Goal: Transaction & Acquisition: Purchase product/service

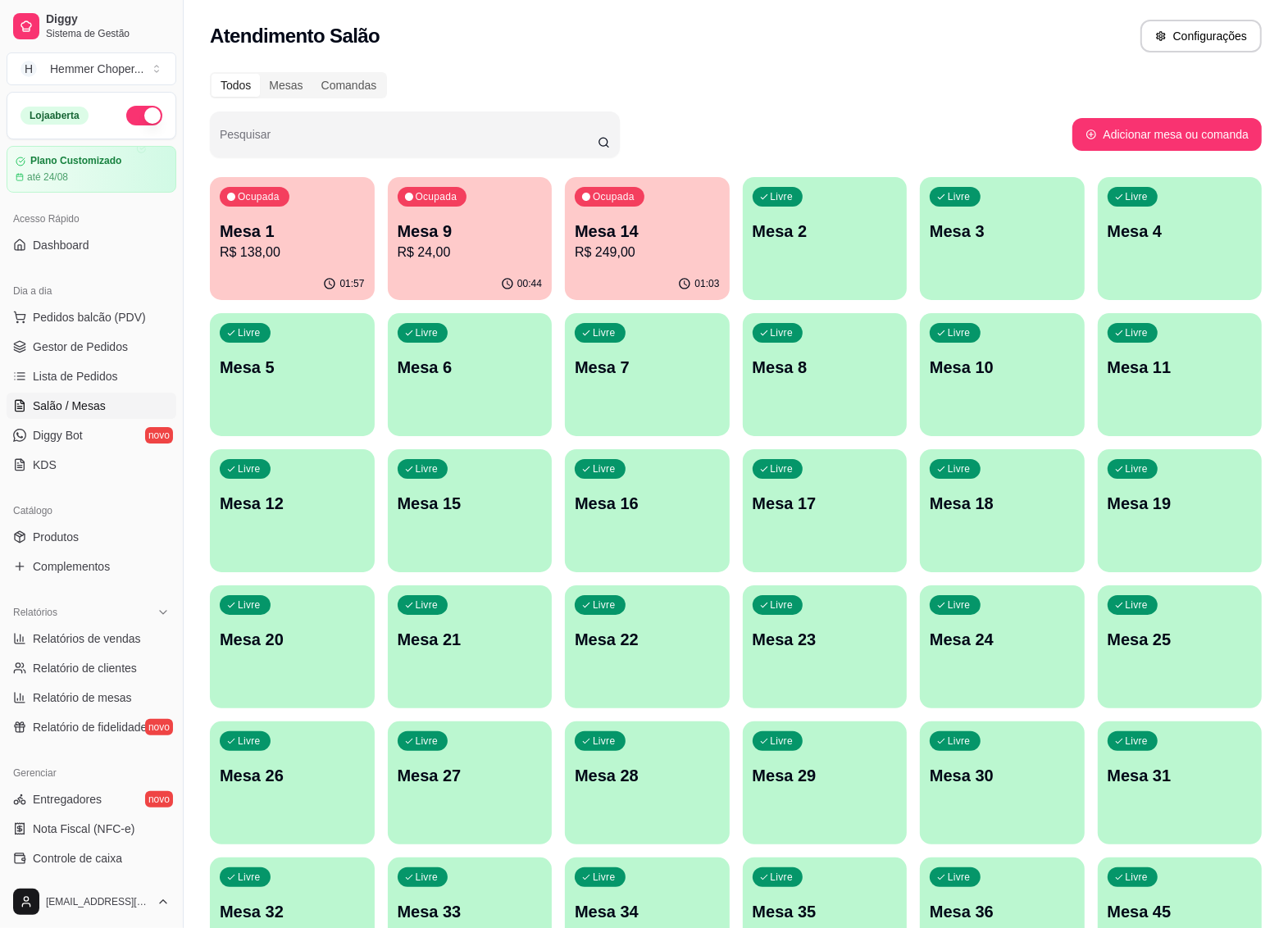
click at [317, 240] on p "Mesa 1" at bounding box center [292, 231] width 145 height 23
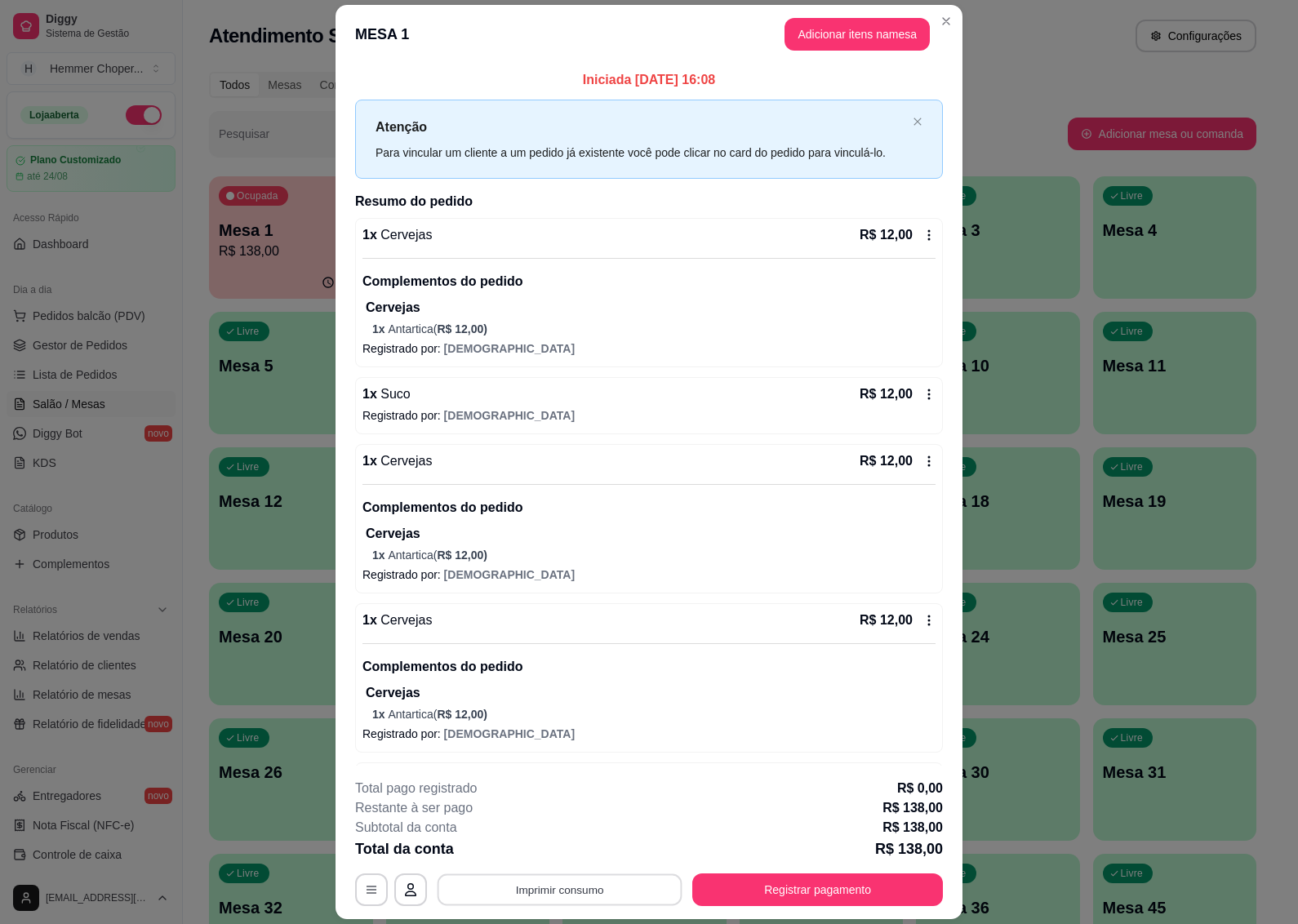
click at [581, 897] on button "Imprimir consumo" at bounding box center [560, 891] width 245 height 32
click at [563, 858] on button "IMPRESSORA" at bounding box center [556, 853] width 119 height 27
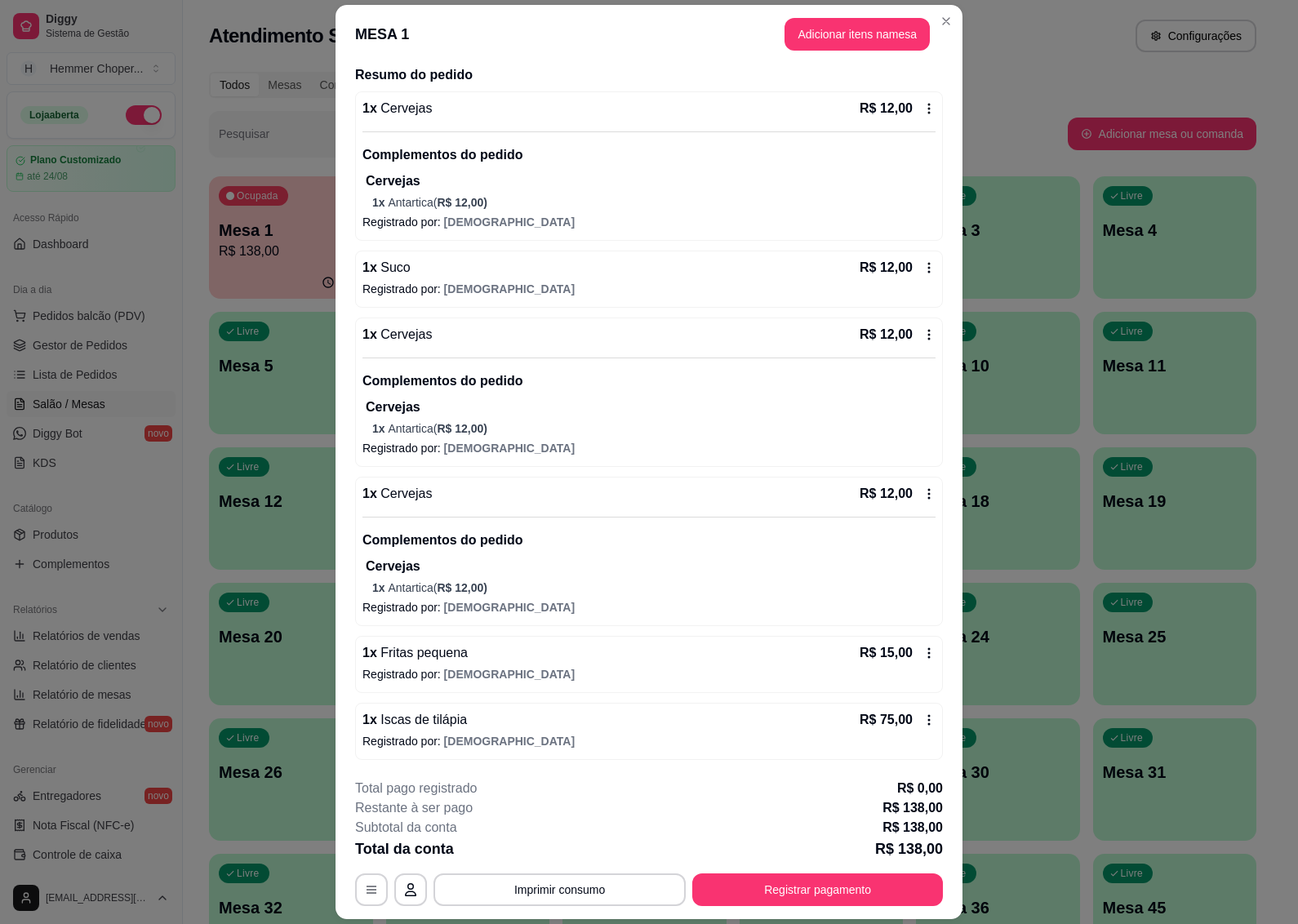
scroll to position [47, 0]
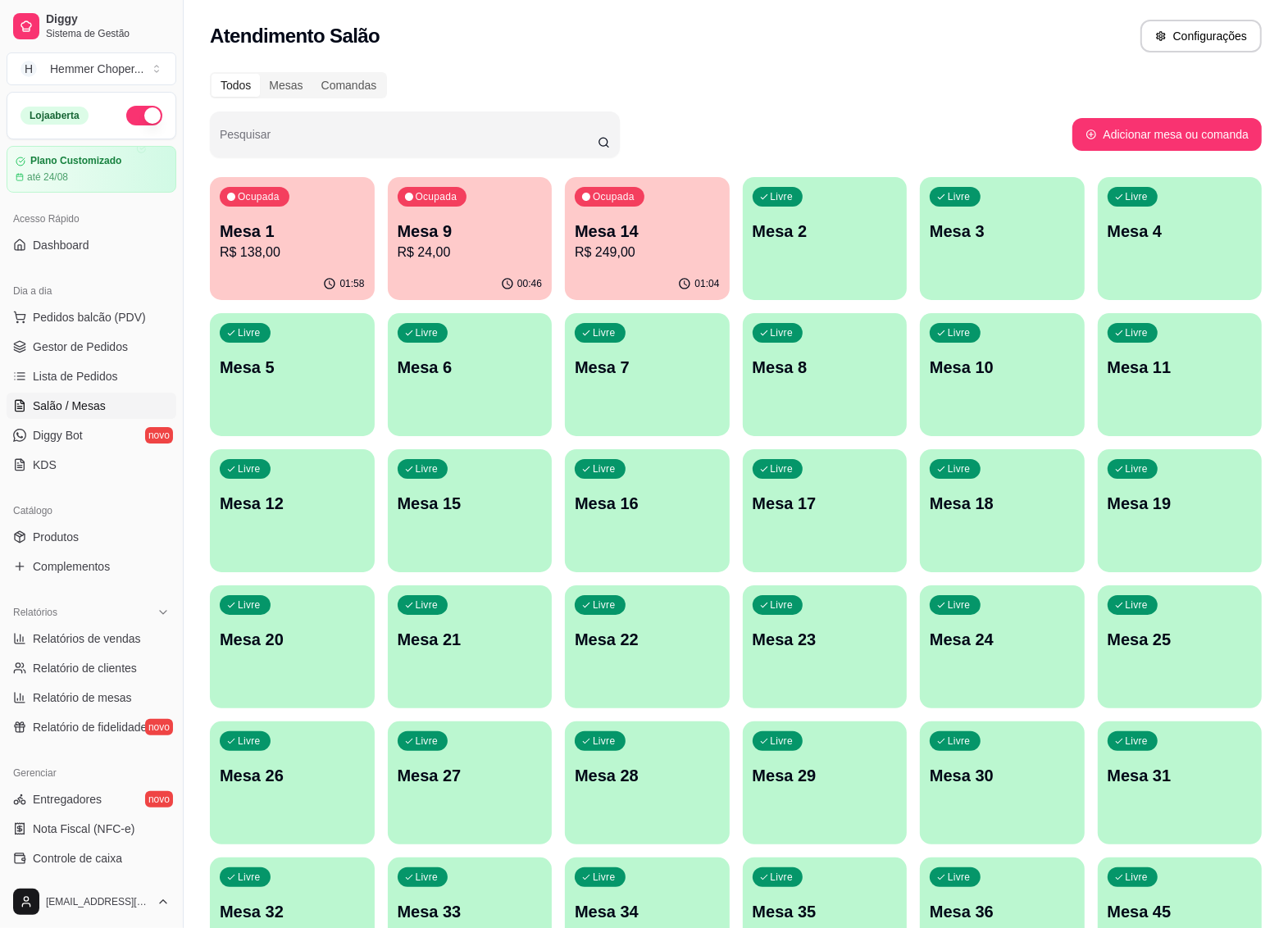
click at [291, 266] on div "Ocupada Mesa 1 R$ 138,00" at bounding box center [292, 222] width 165 height 91
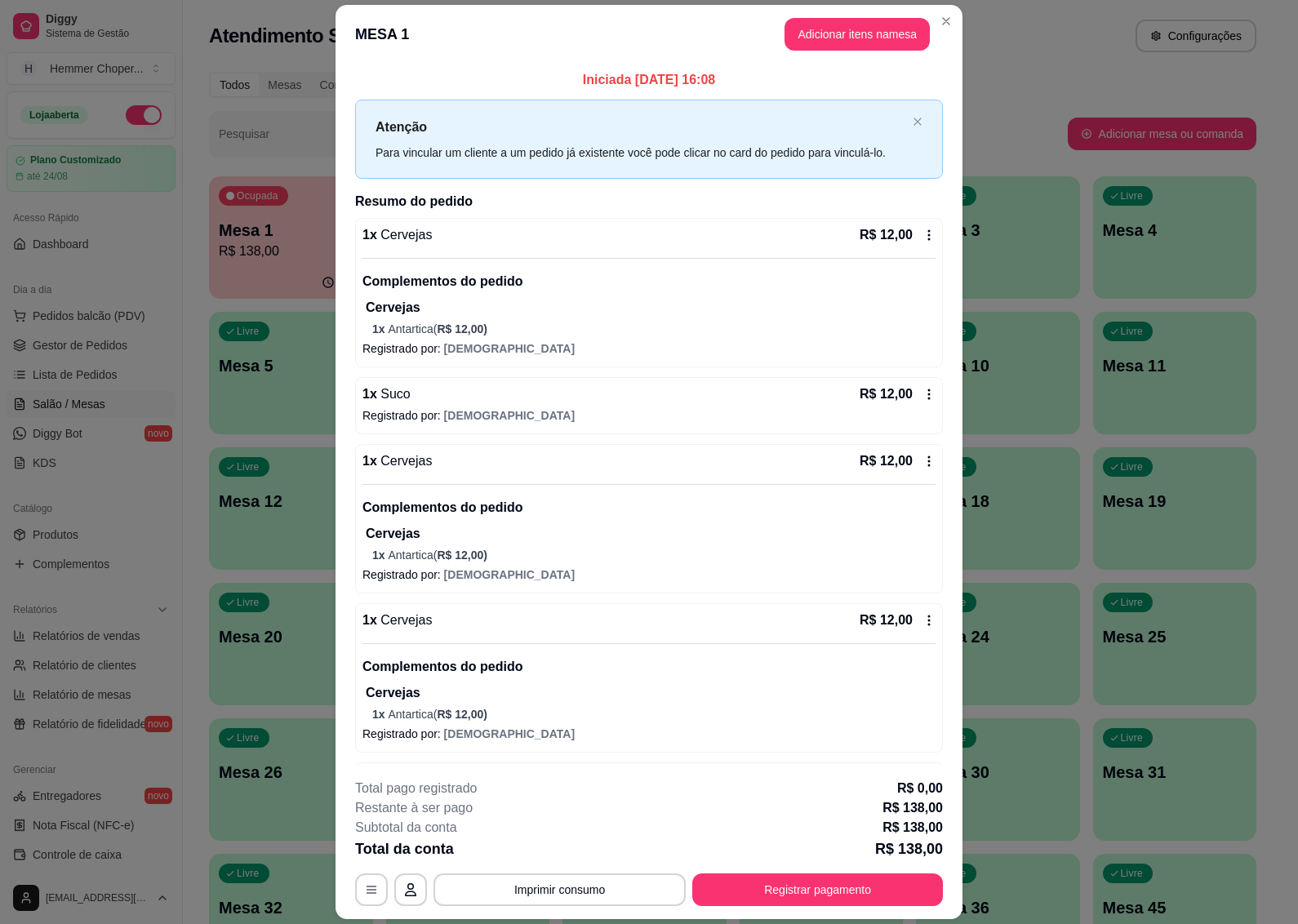
scroll to position [128, 0]
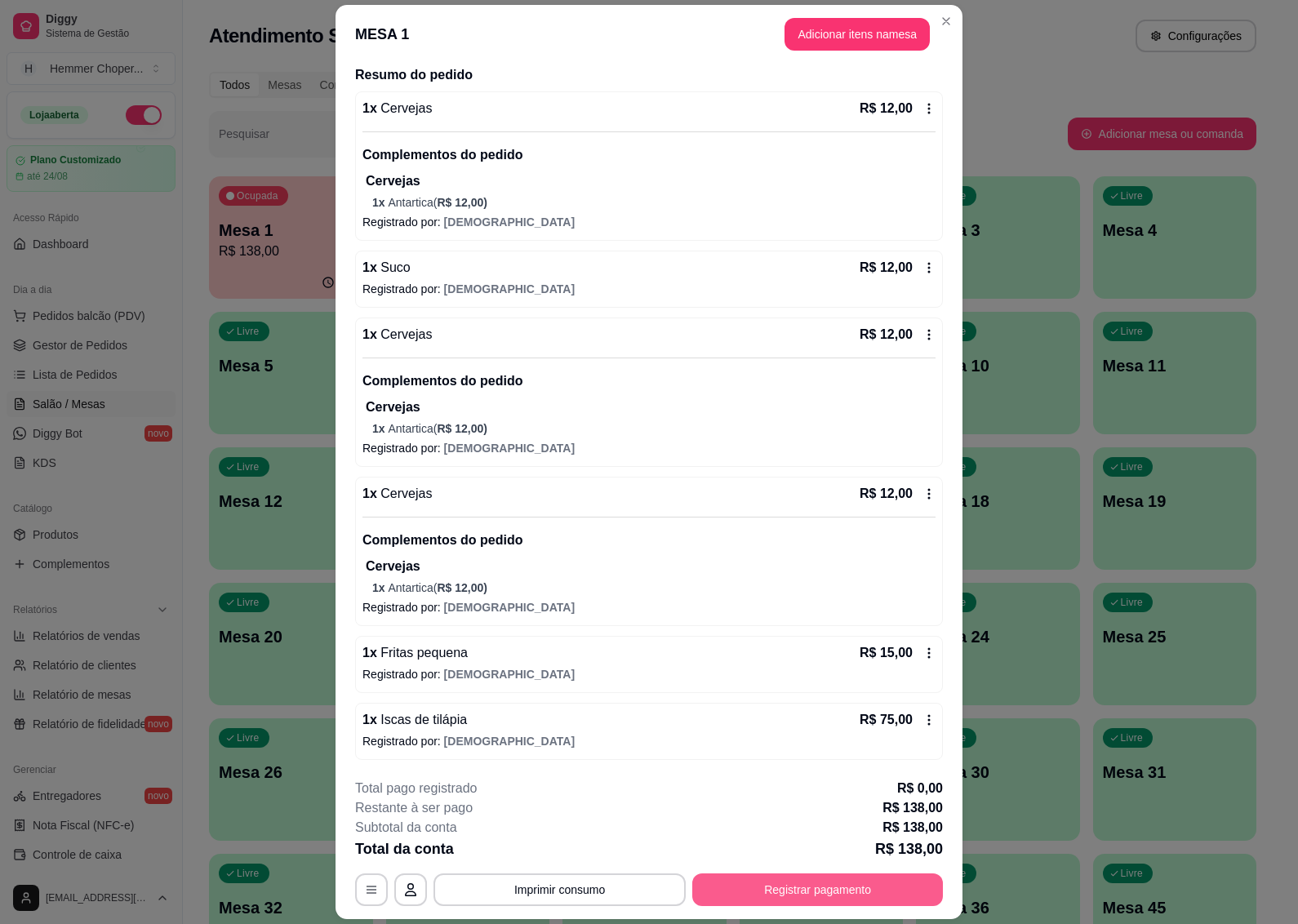
click at [799, 894] on button "Registrar pagamento" at bounding box center [818, 890] width 251 height 32
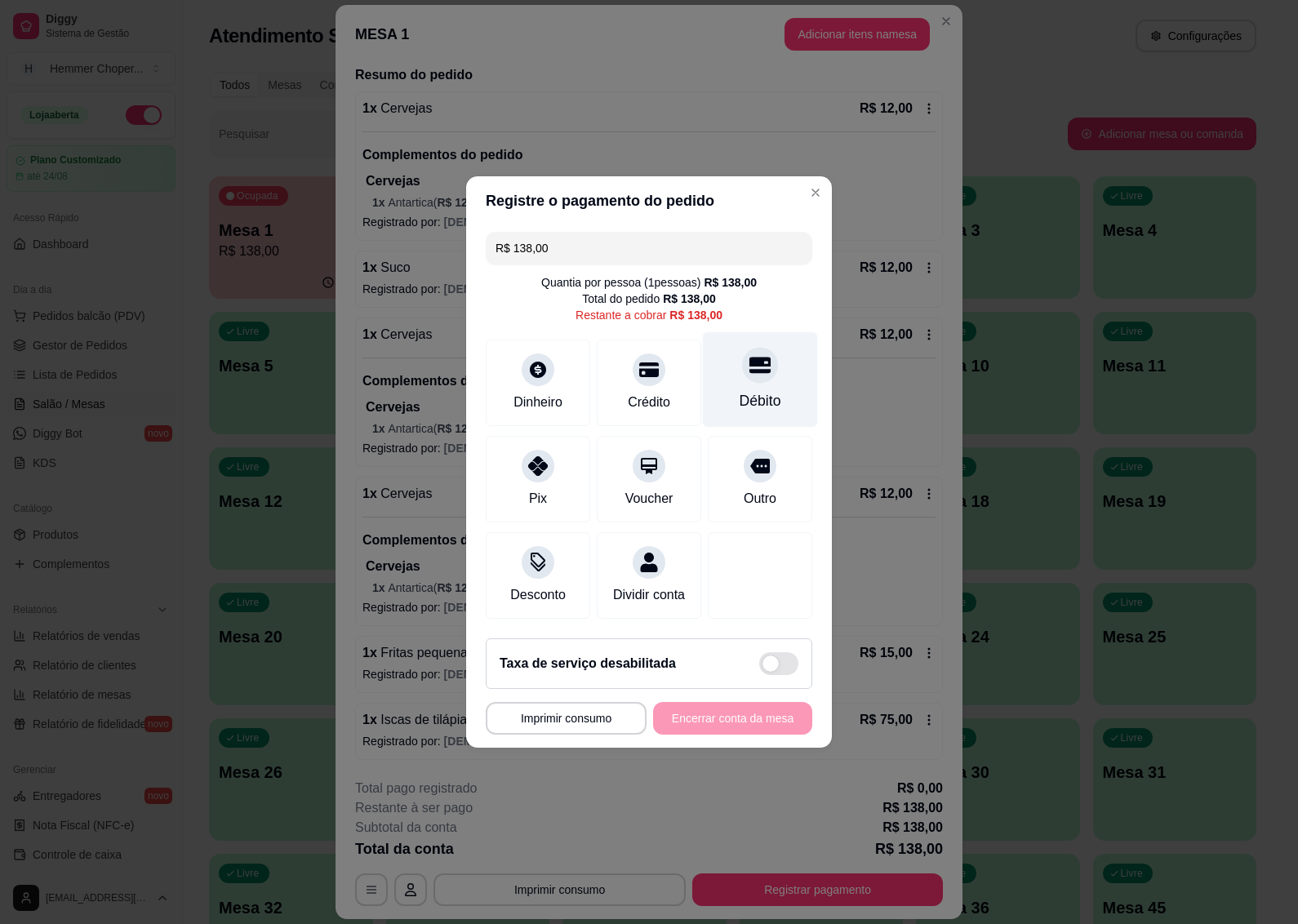
click at [745, 366] on div at bounding box center [760, 365] width 36 height 36
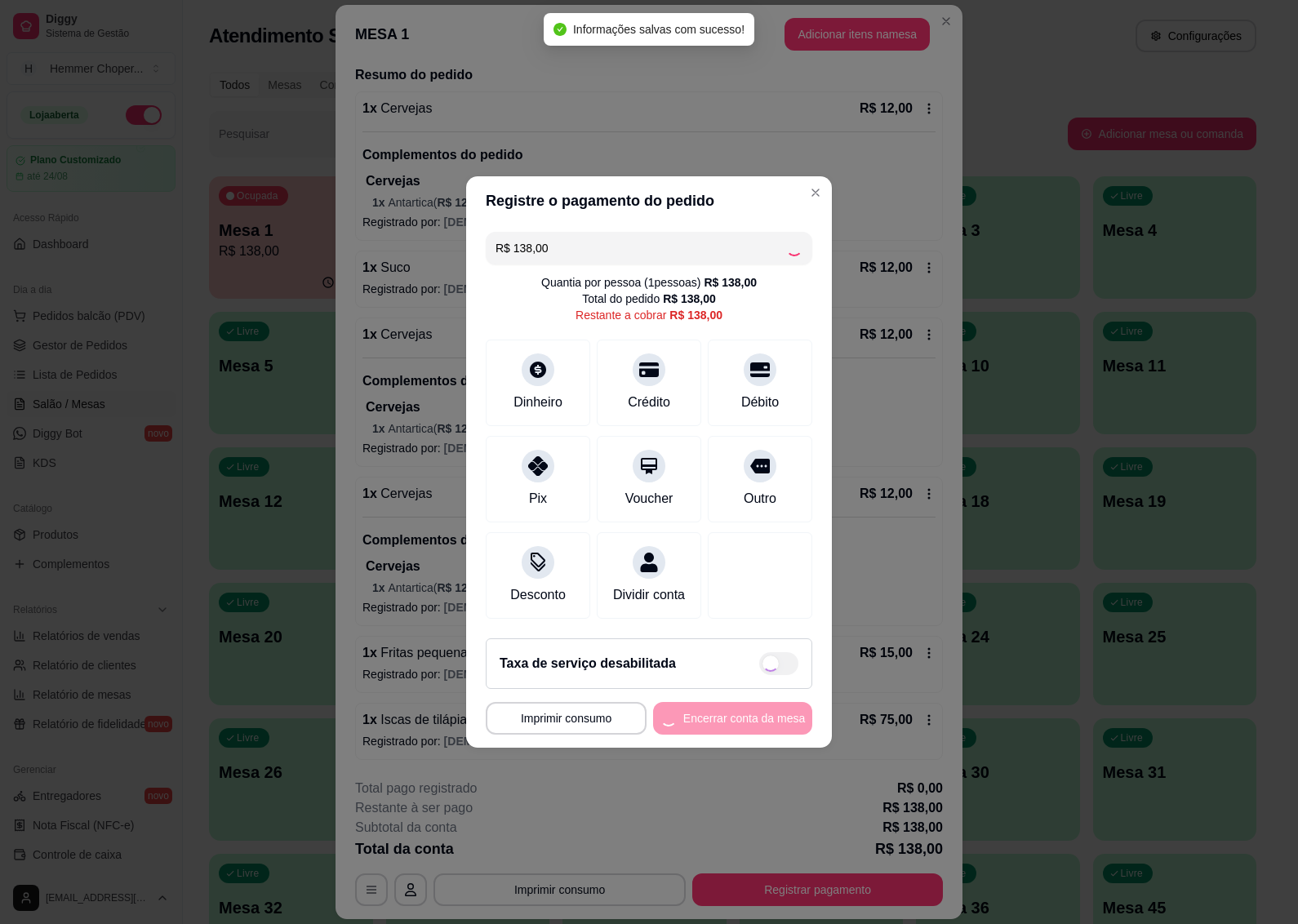
type input "R$ 0,00"
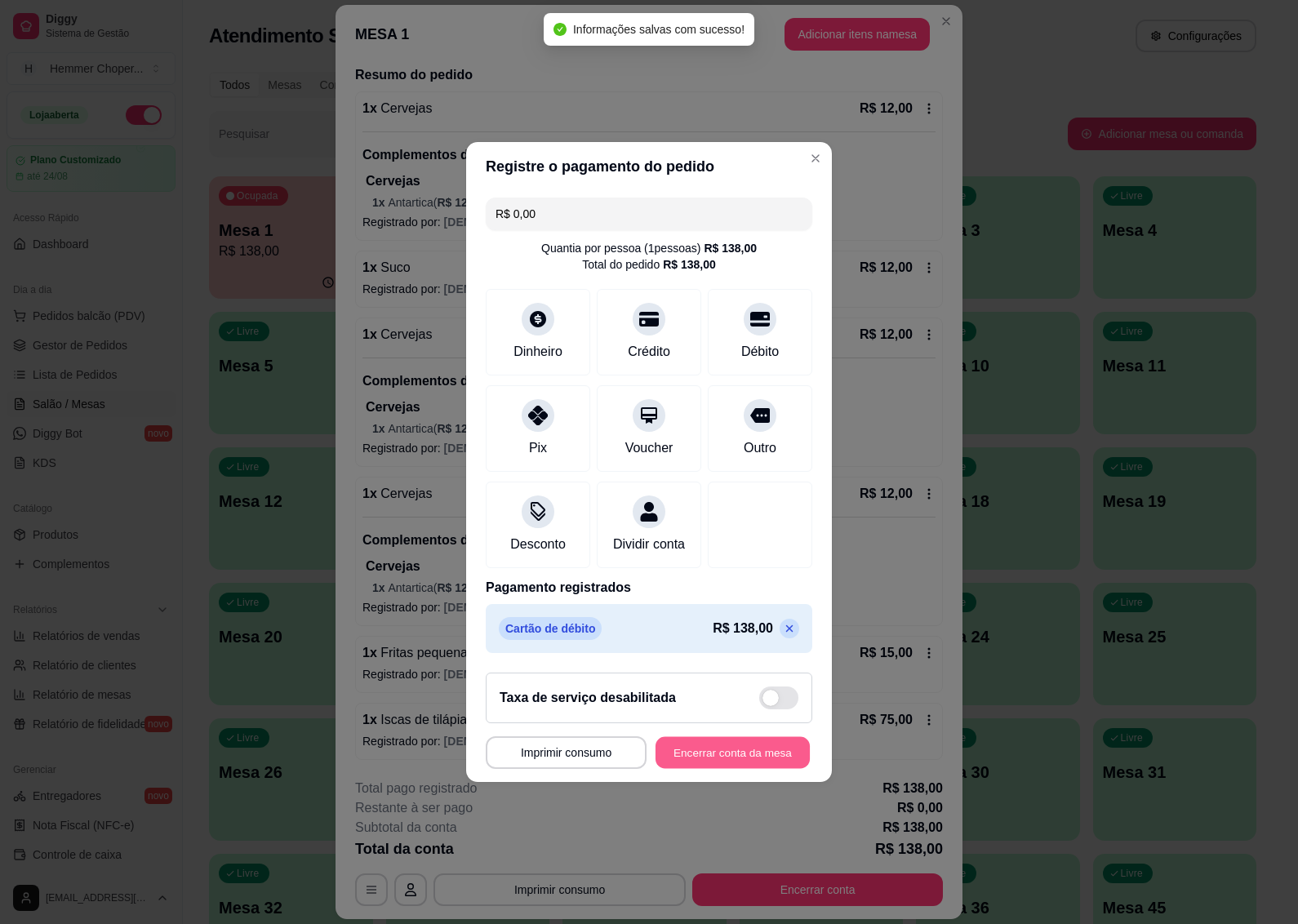
click at [689, 755] on button "Encerrar conta da mesa" at bounding box center [732, 753] width 154 height 32
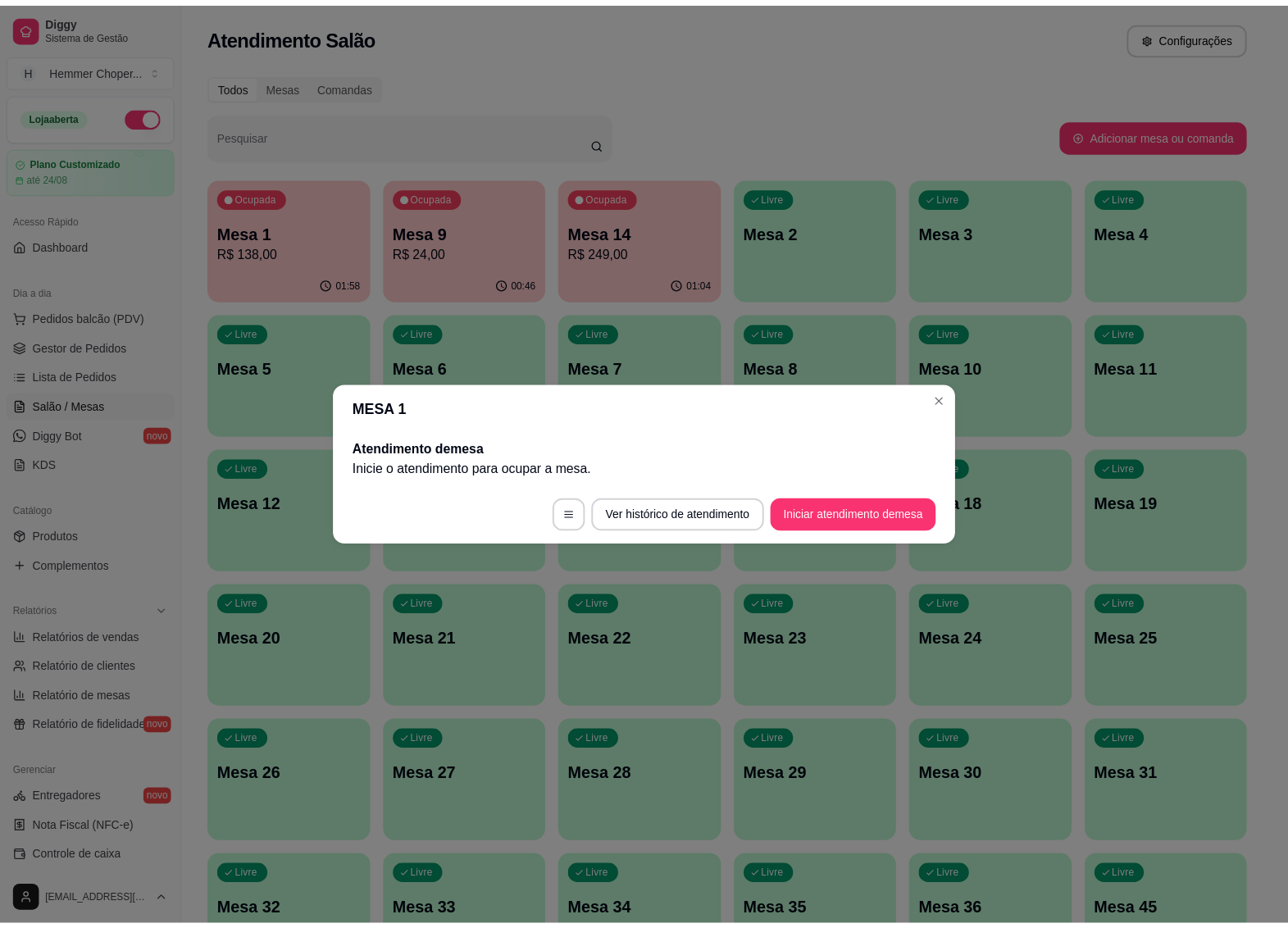
scroll to position [0, 0]
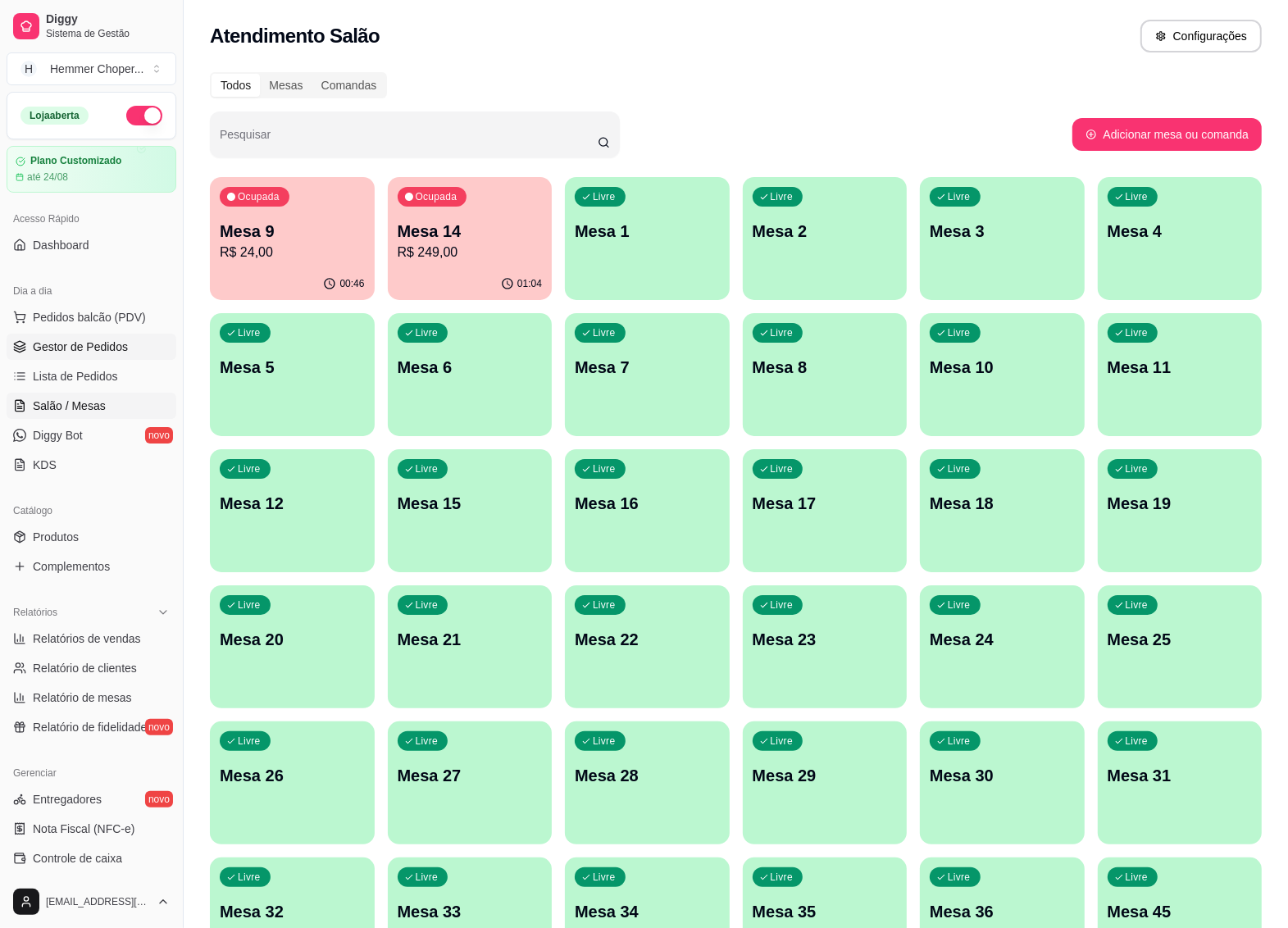
click at [91, 353] on span "Gestor de Pedidos" at bounding box center [80, 346] width 95 height 16
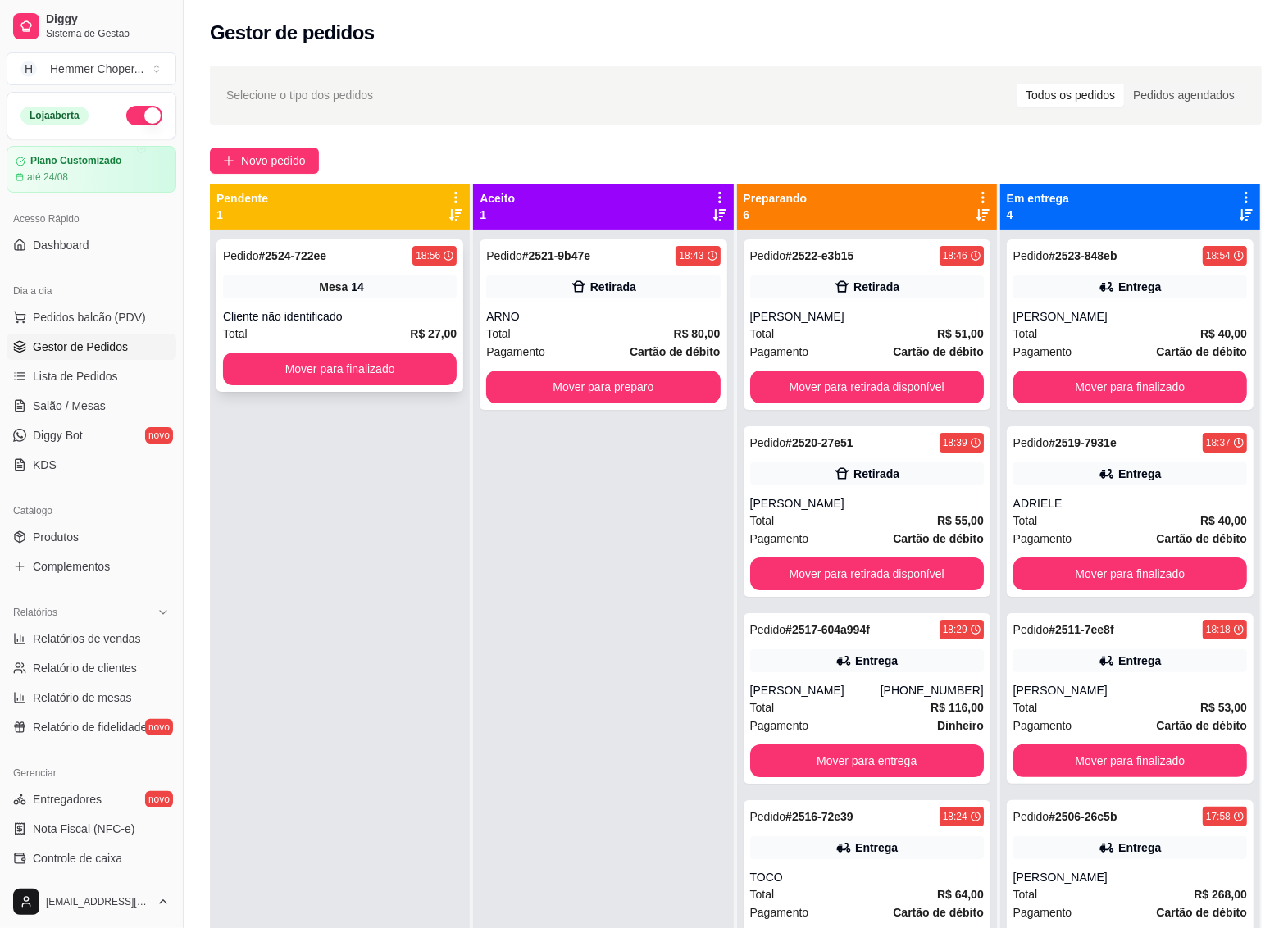
click at [364, 314] on div "Cliente não identificado" at bounding box center [340, 316] width 234 height 16
click at [365, 366] on button "Mover para finalizado" at bounding box center [340, 369] width 227 height 32
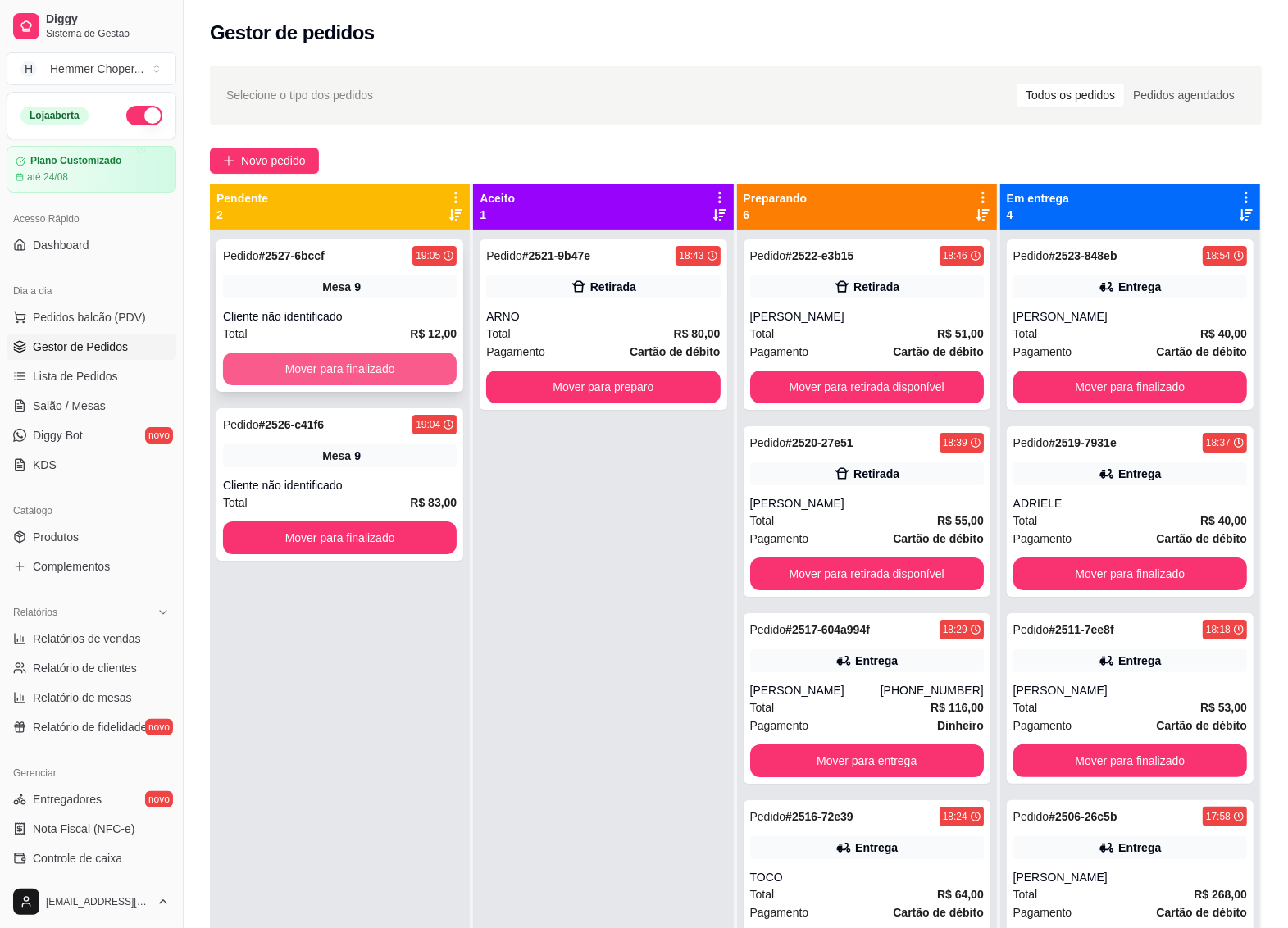
click at [332, 361] on button "Mover para finalizado" at bounding box center [340, 369] width 234 height 32
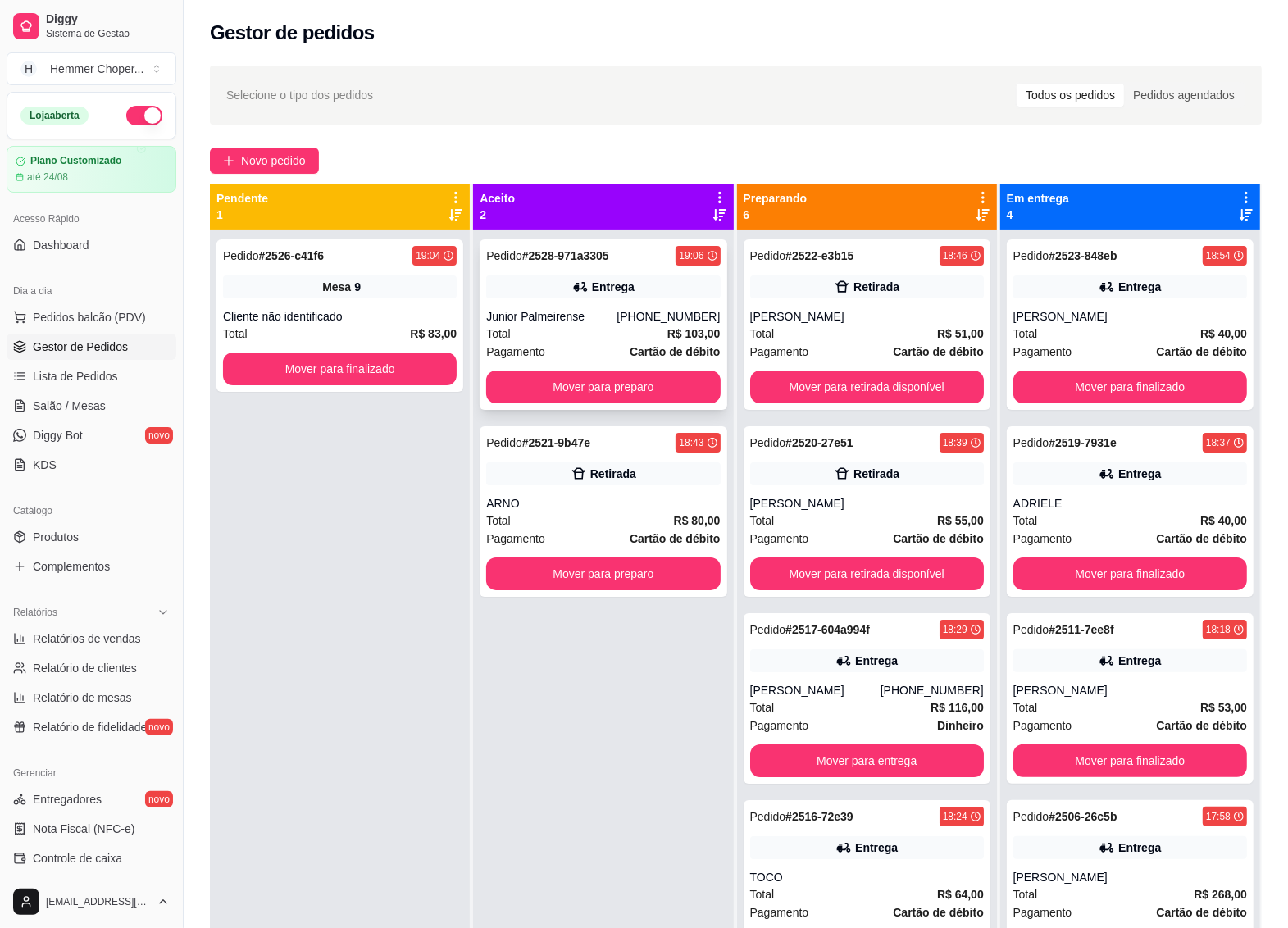
click at [582, 333] on div "Total R$ 103,00" at bounding box center [603, 333] width 234 height 18
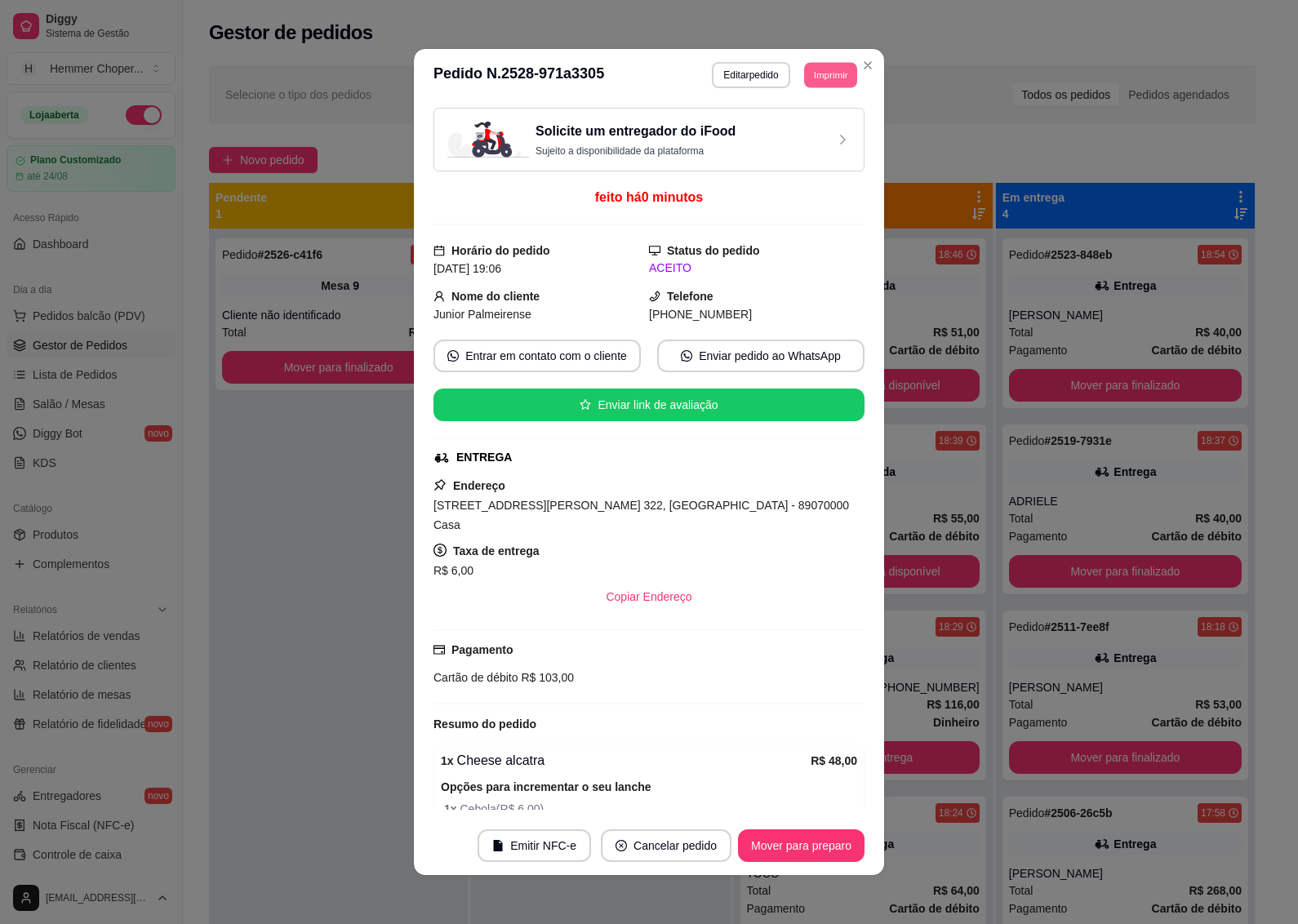
click at [826, 75] on button "Imprimir" at bounding box center [831, 74] width 53 height 26
click at [767, 131] on button "IMPRESSORA" at bounding box center [792, 132] width 114 height 26
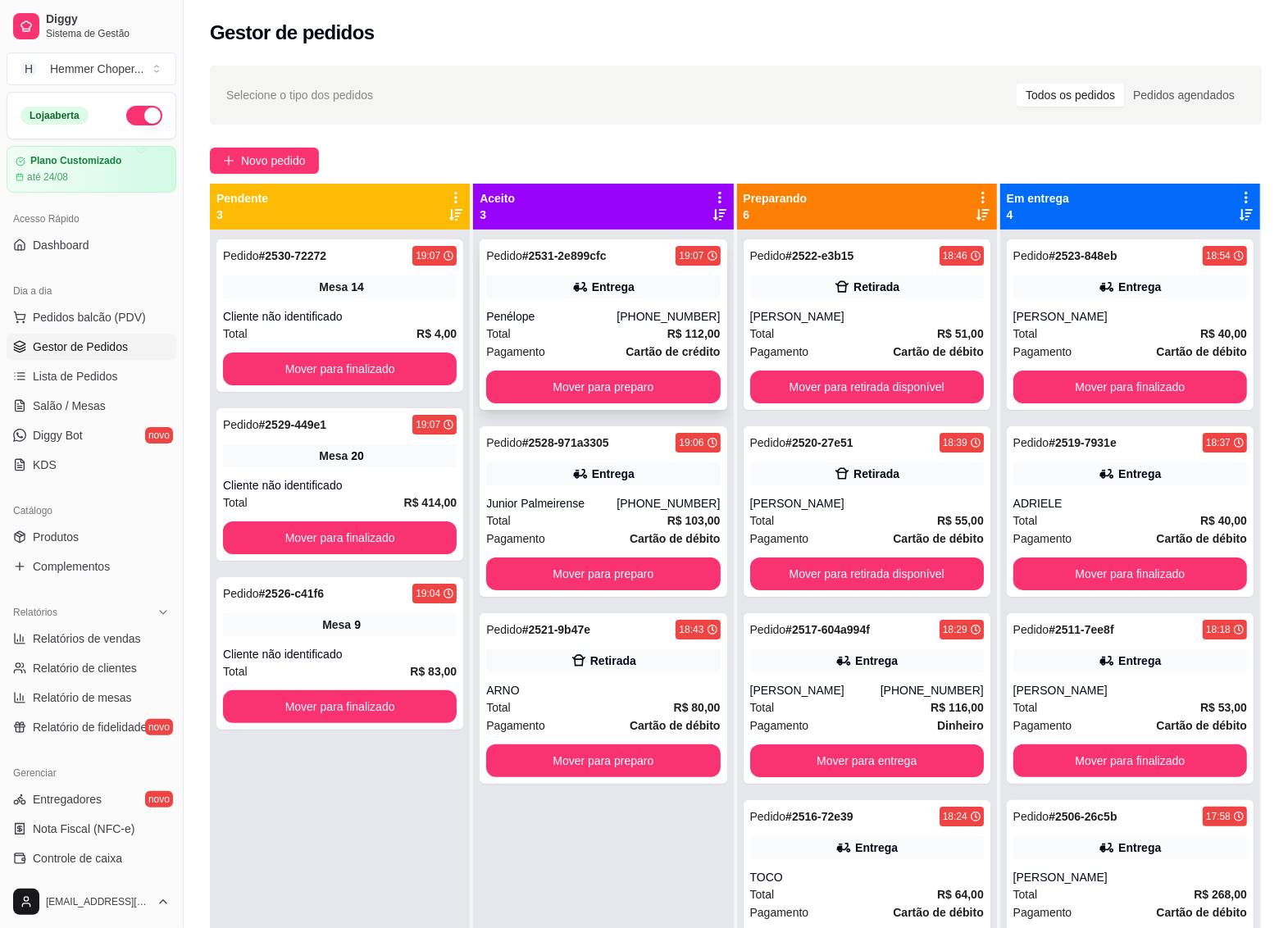
click at [610, 321] on div "Penélope" at bounding box center [551, 316] width 131 height 16
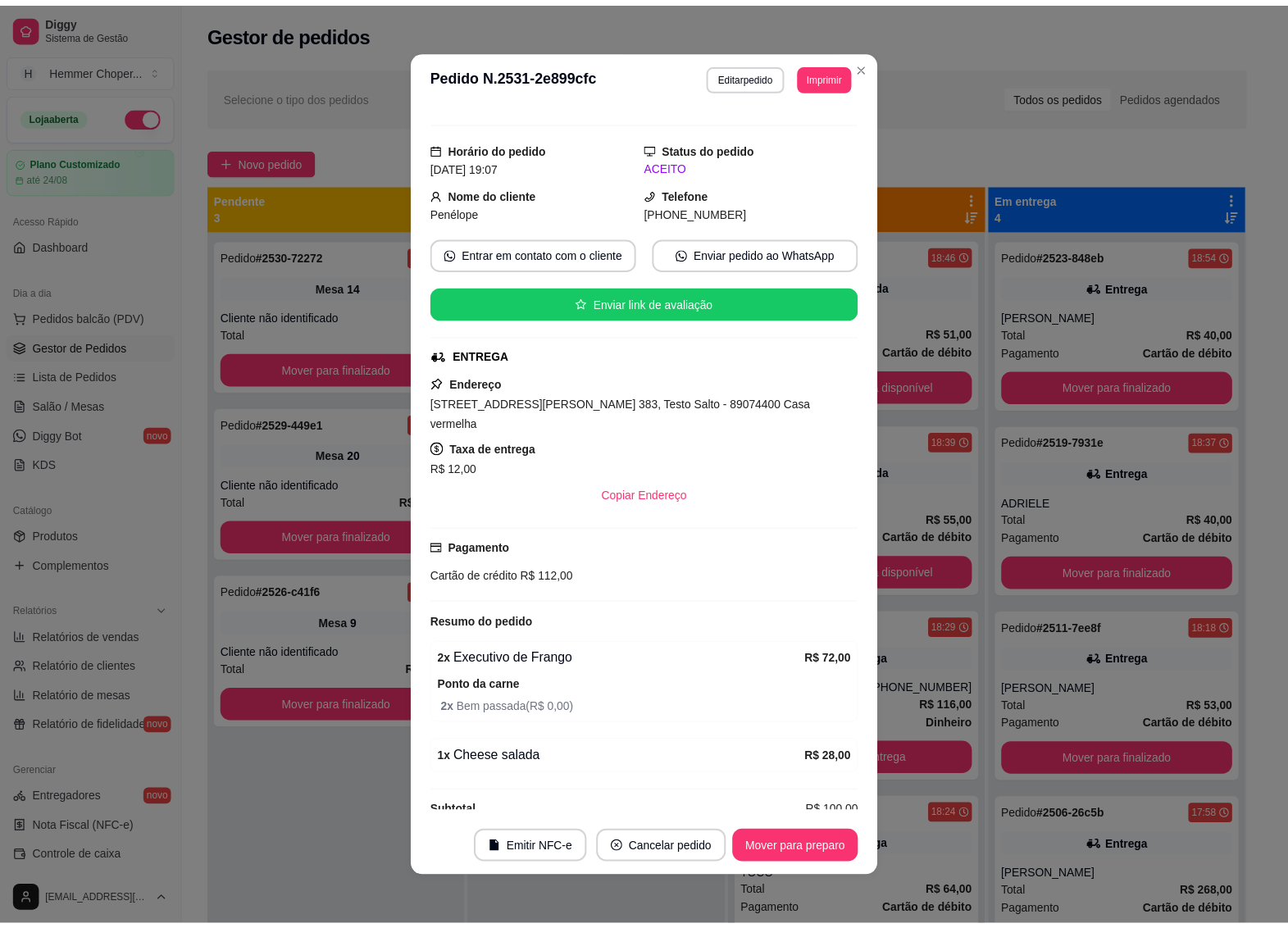
scroll to position [117, 0]
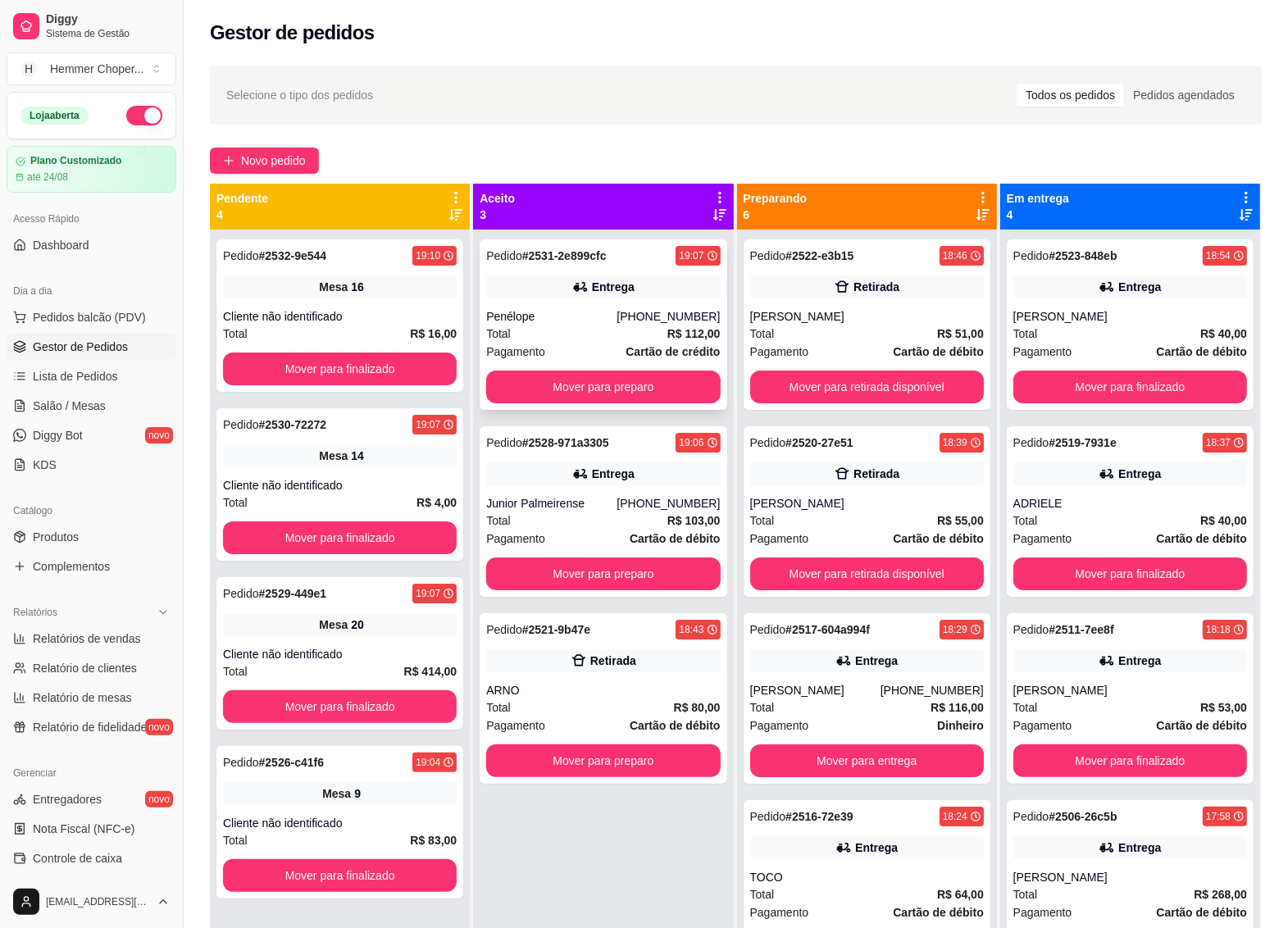
click at [578, 325] on div "Total R$ 112,00" at bounding box center [603, 333] width 234 height 18
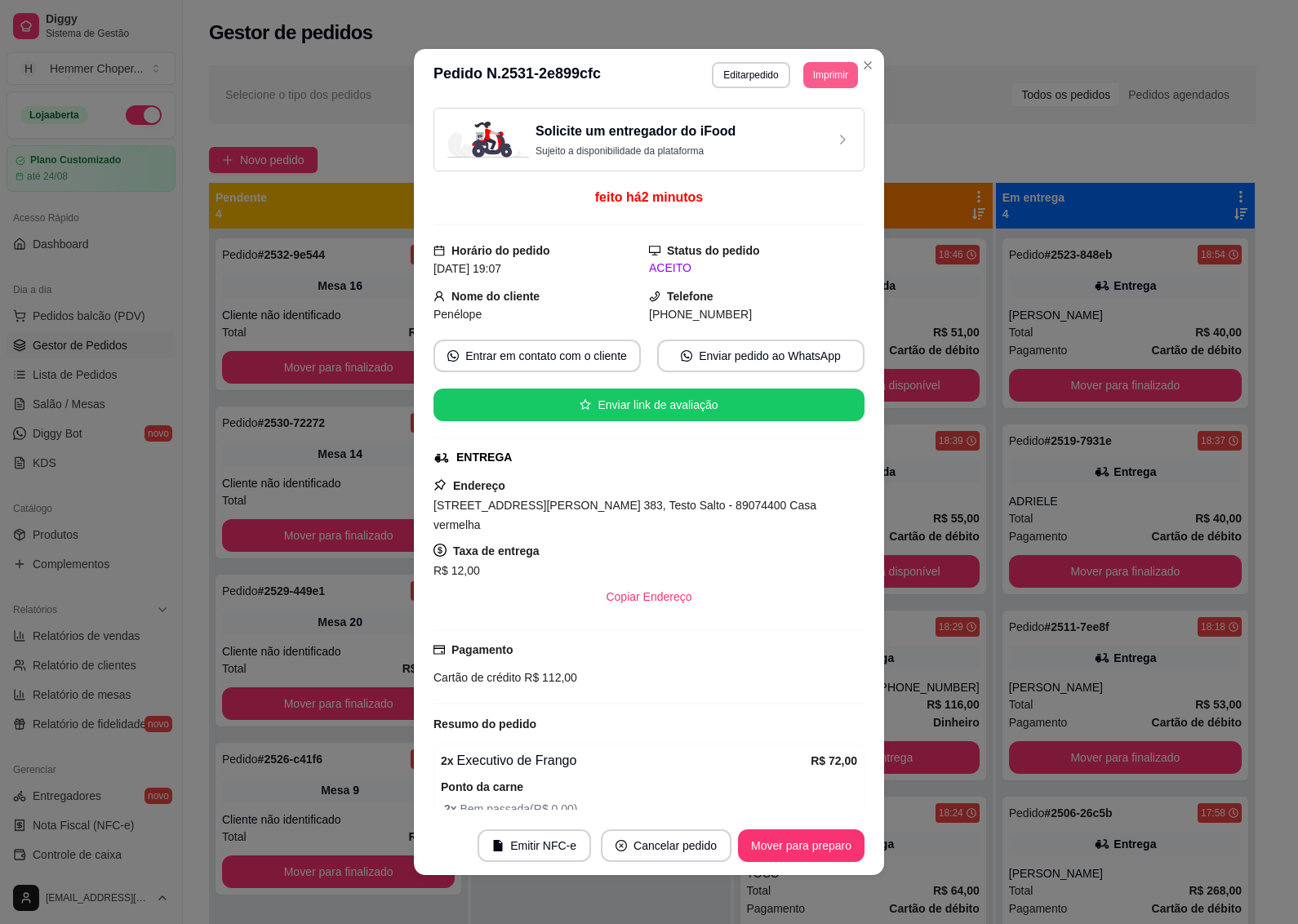
click at [815, 78] on button "Imprimir" at bounding box center [831, 75] width 55 height 27
click at [793, 132] on button "IMPRESSORA" at bounding box center [793, 133] width 119 height 27
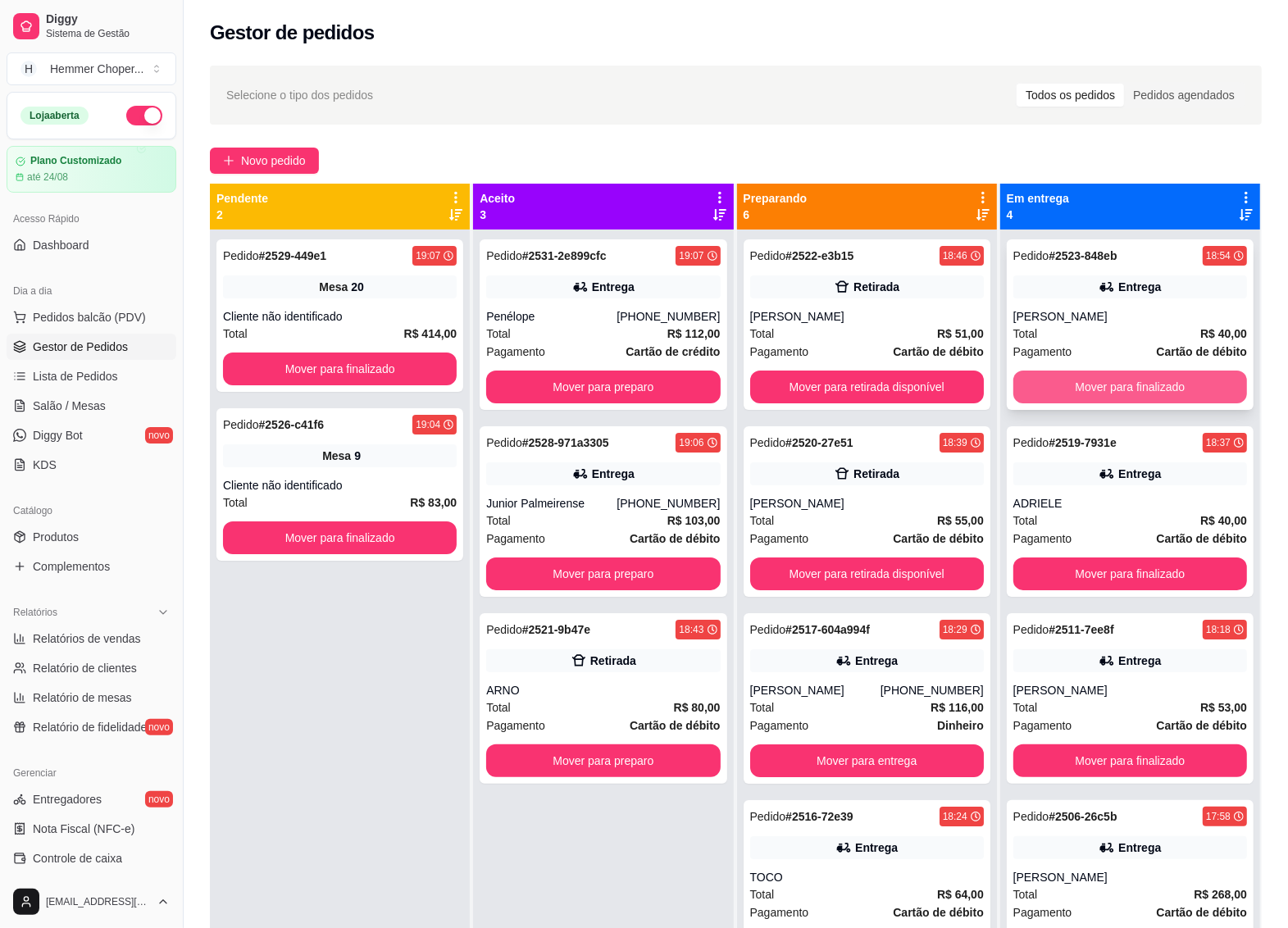
click at [1132, 378] on button "Mover para finalizado" at bounding box center [1130, 386] width 234 height 32
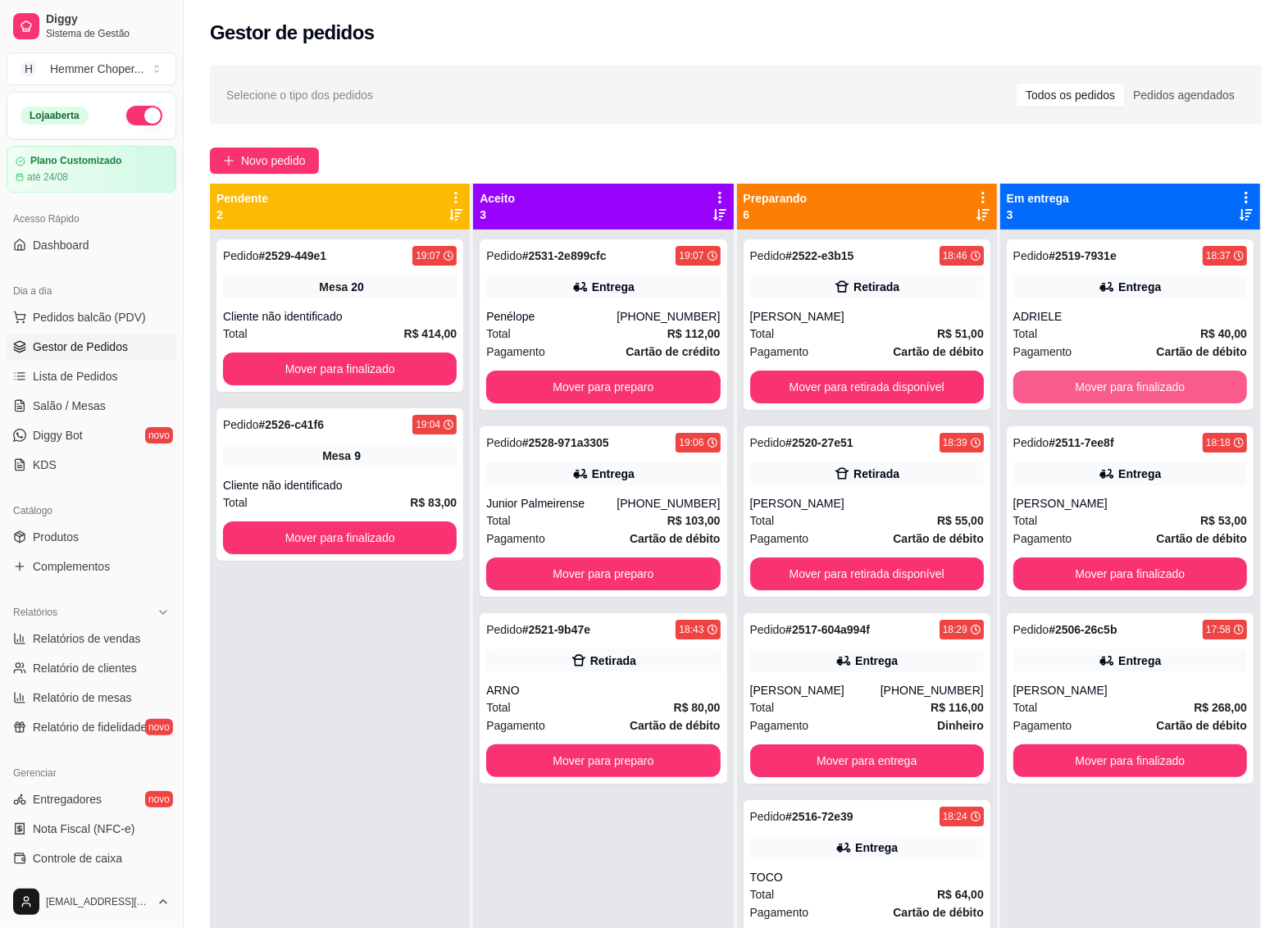
click at [1132, 378] on button "Mover para finalizado" at bounding box center [1130, 386] width 234 height 32
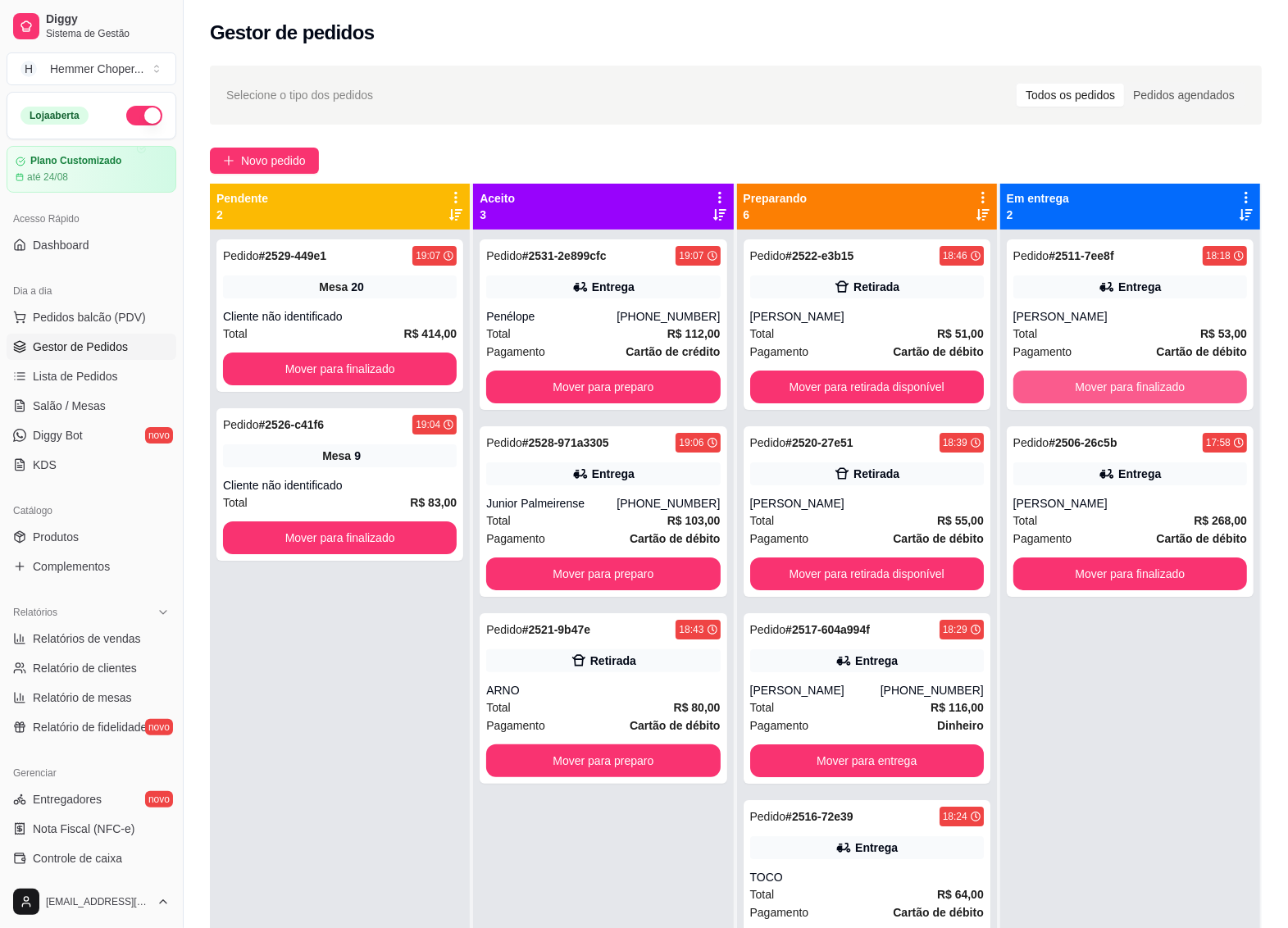
click at [1132, 378] on button "Mover para finalizado" at bounding box center [1130, 386] width 234 height 32
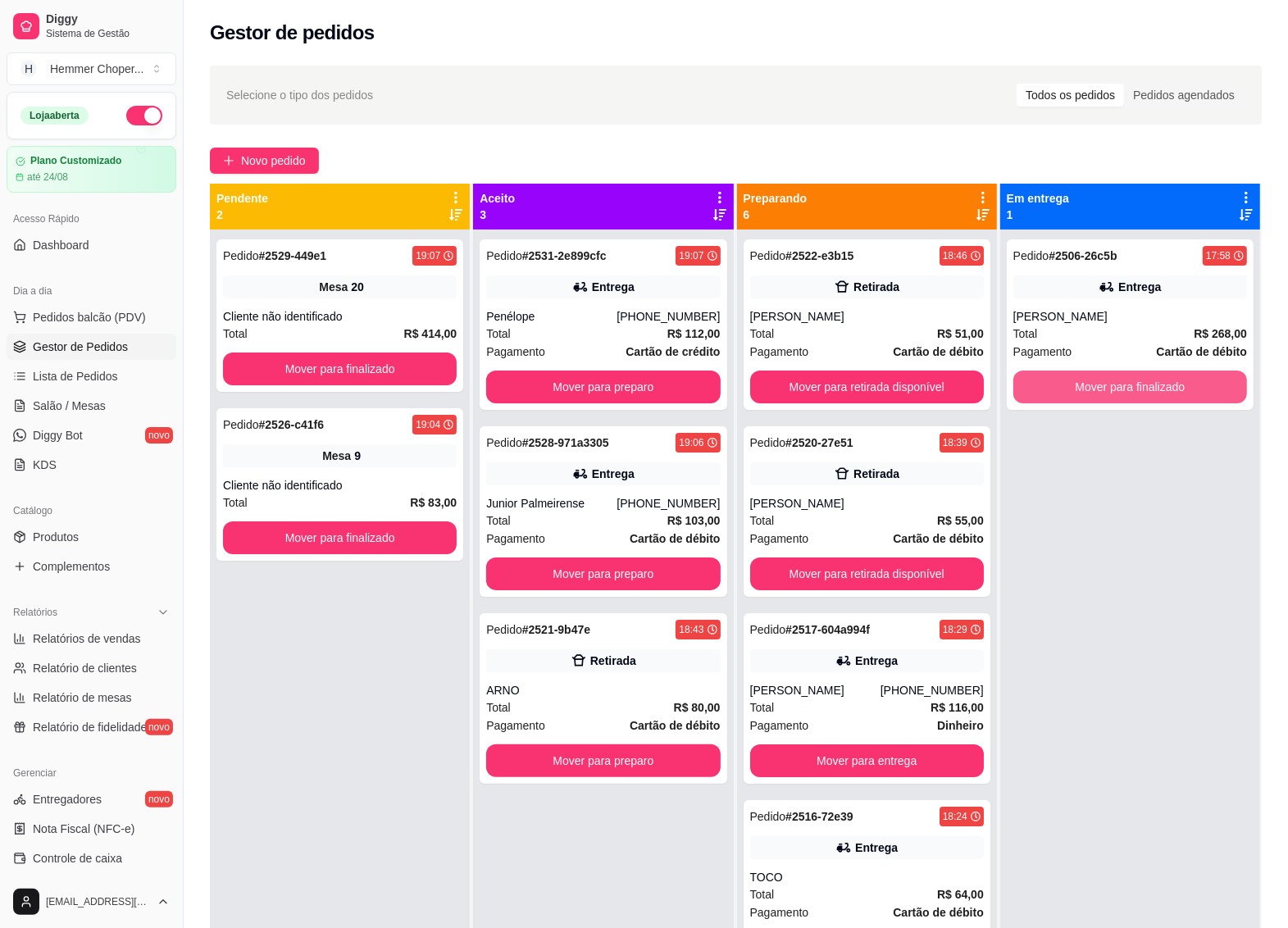
click at [1132, 378] on button "Mover para finalizado" at bounding box center [1130, 386] width 234 height 32
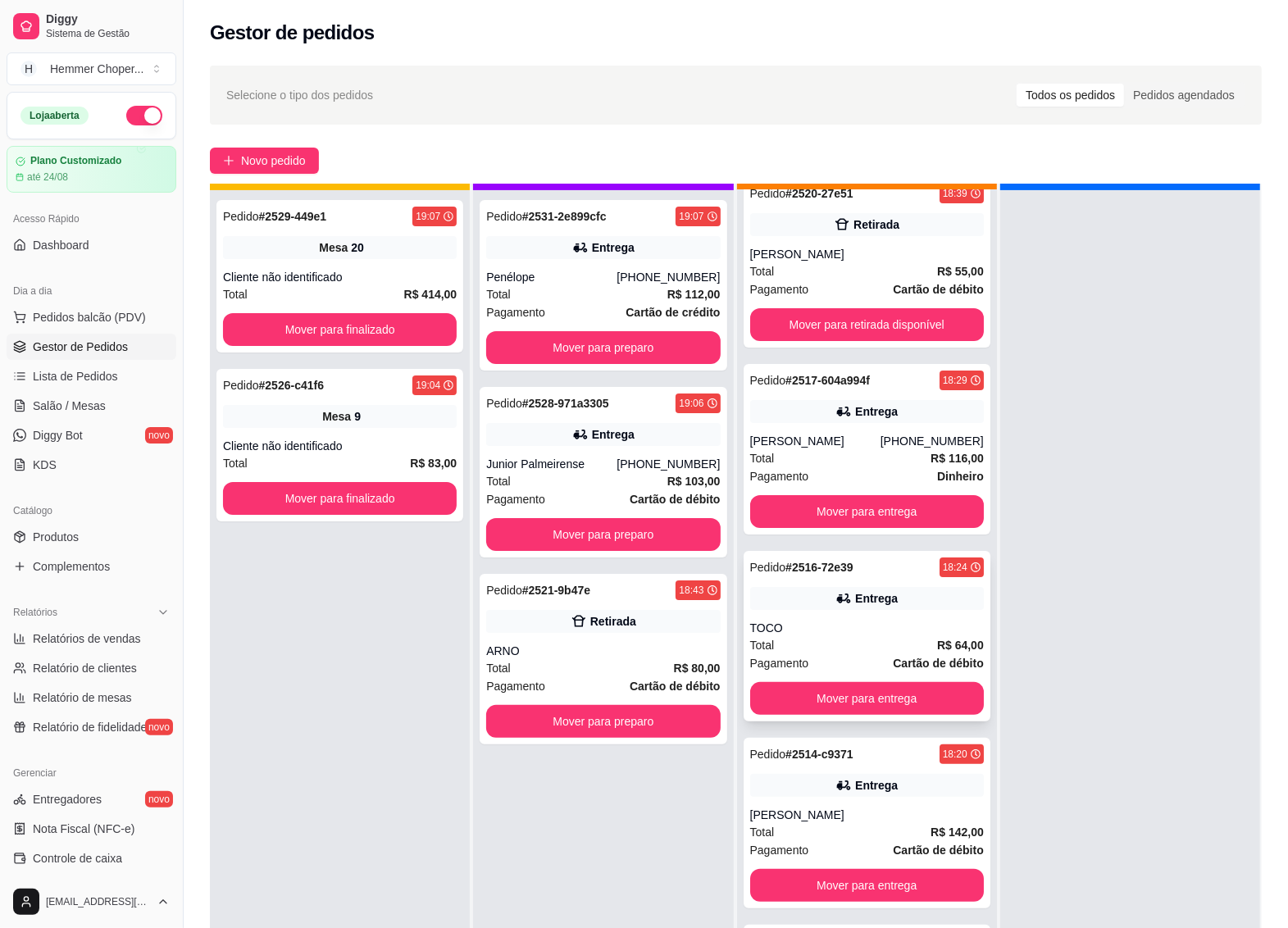
scroll to position [46, 0]
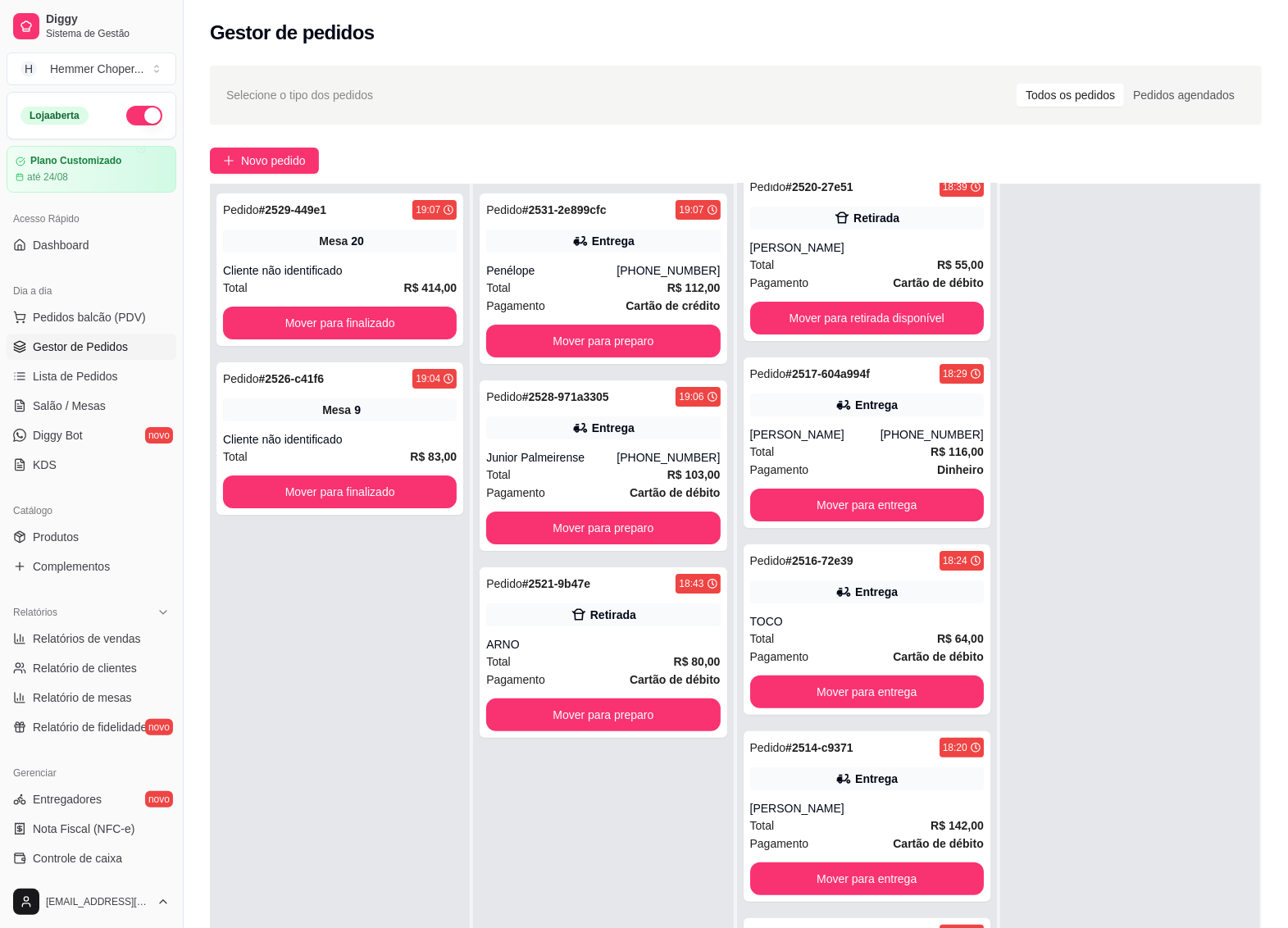
click at [392, 685] on div "Pedido # 2529-449e1 19:07 Mesa 20 Cliente não identificado Total R$ 414,00 Move…" at bounding box center [340, 648] width 260 height 928
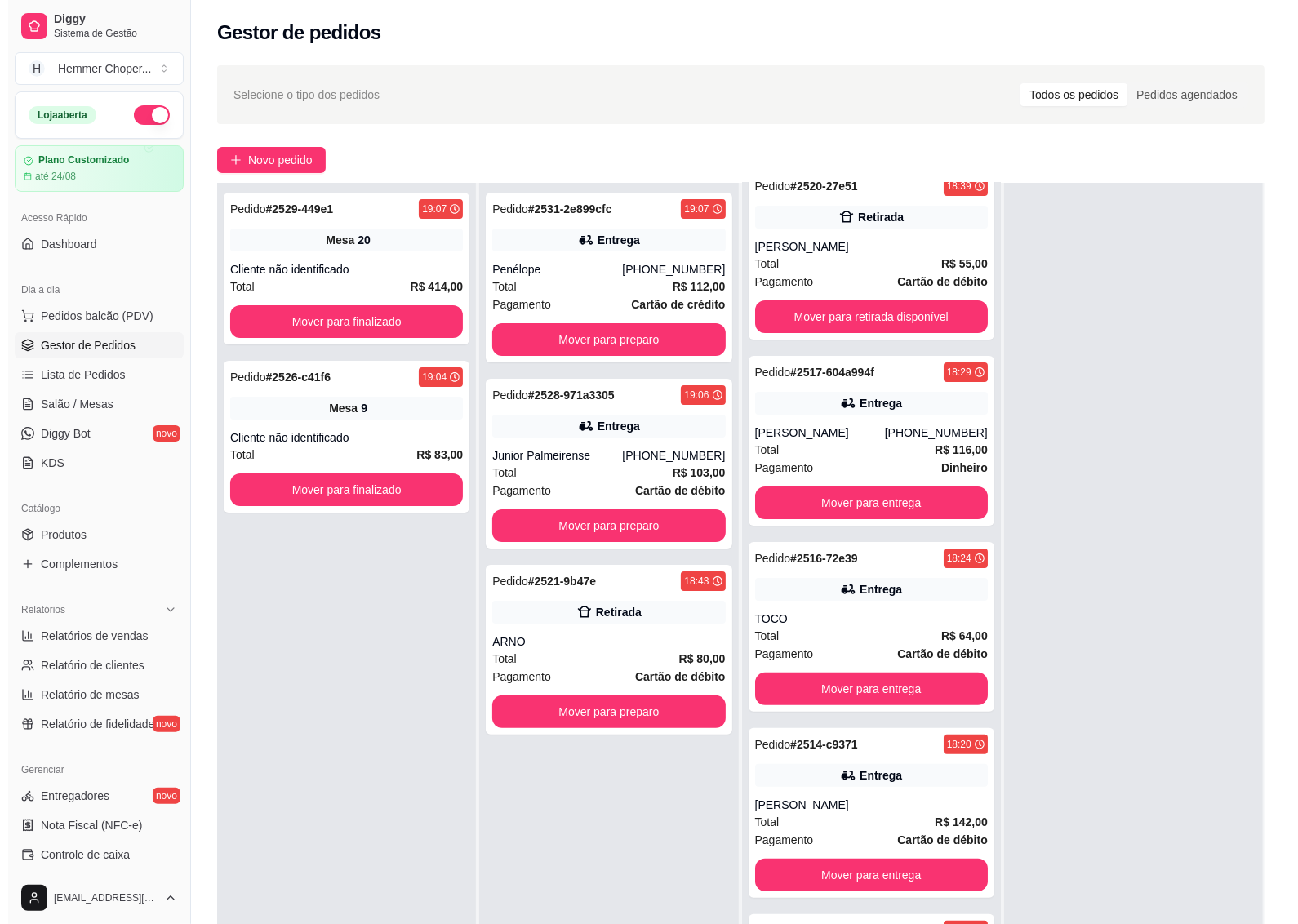
scroll to position [0, 0]
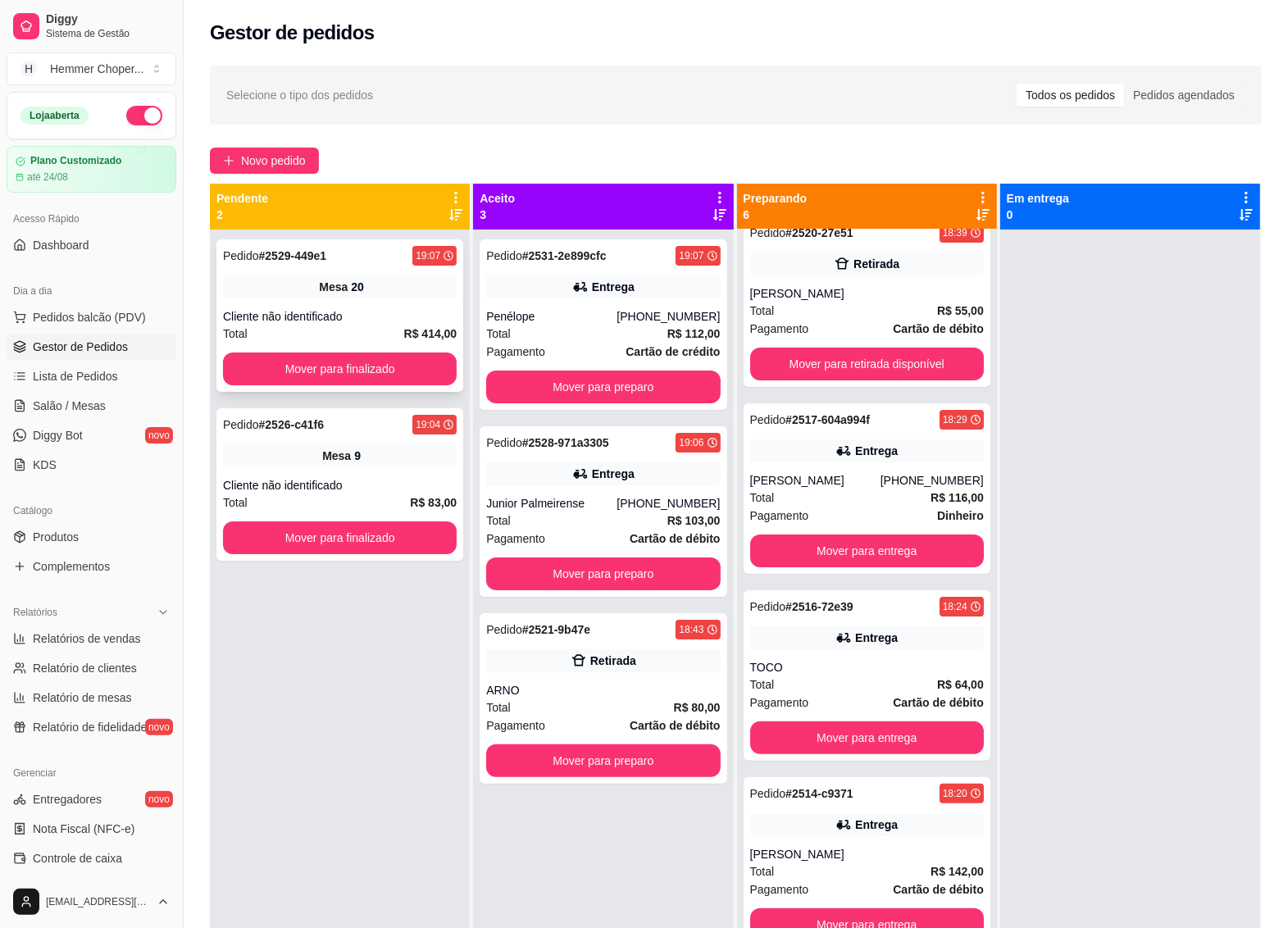
click at [332, 277] on div "Mesa 20" at bounding box center [340, 287] width 234 height 23
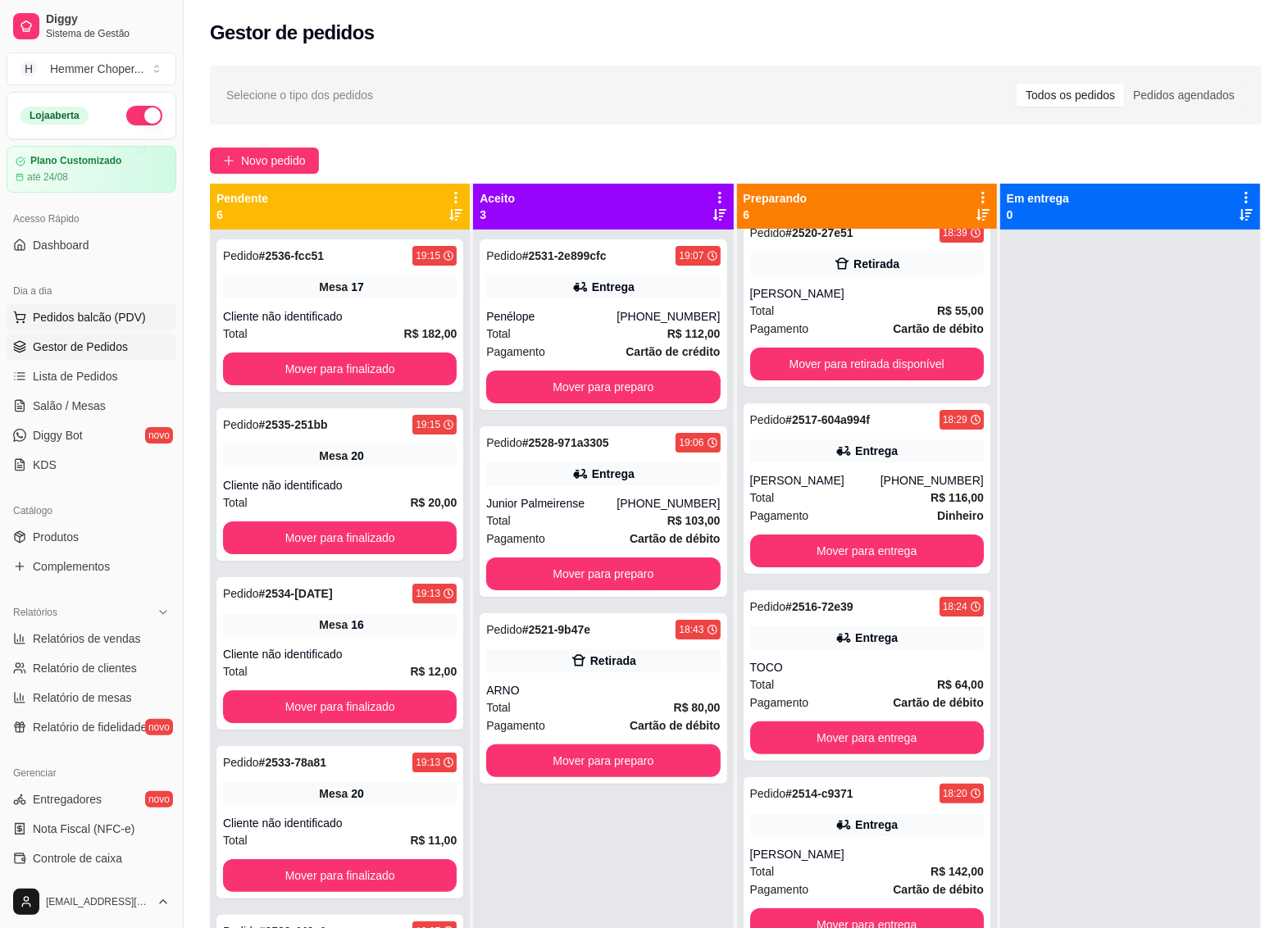
click at [62, 308] on button "Pedidos balcão (PDV)" at bounding box center [92, 318] width 170 height 27
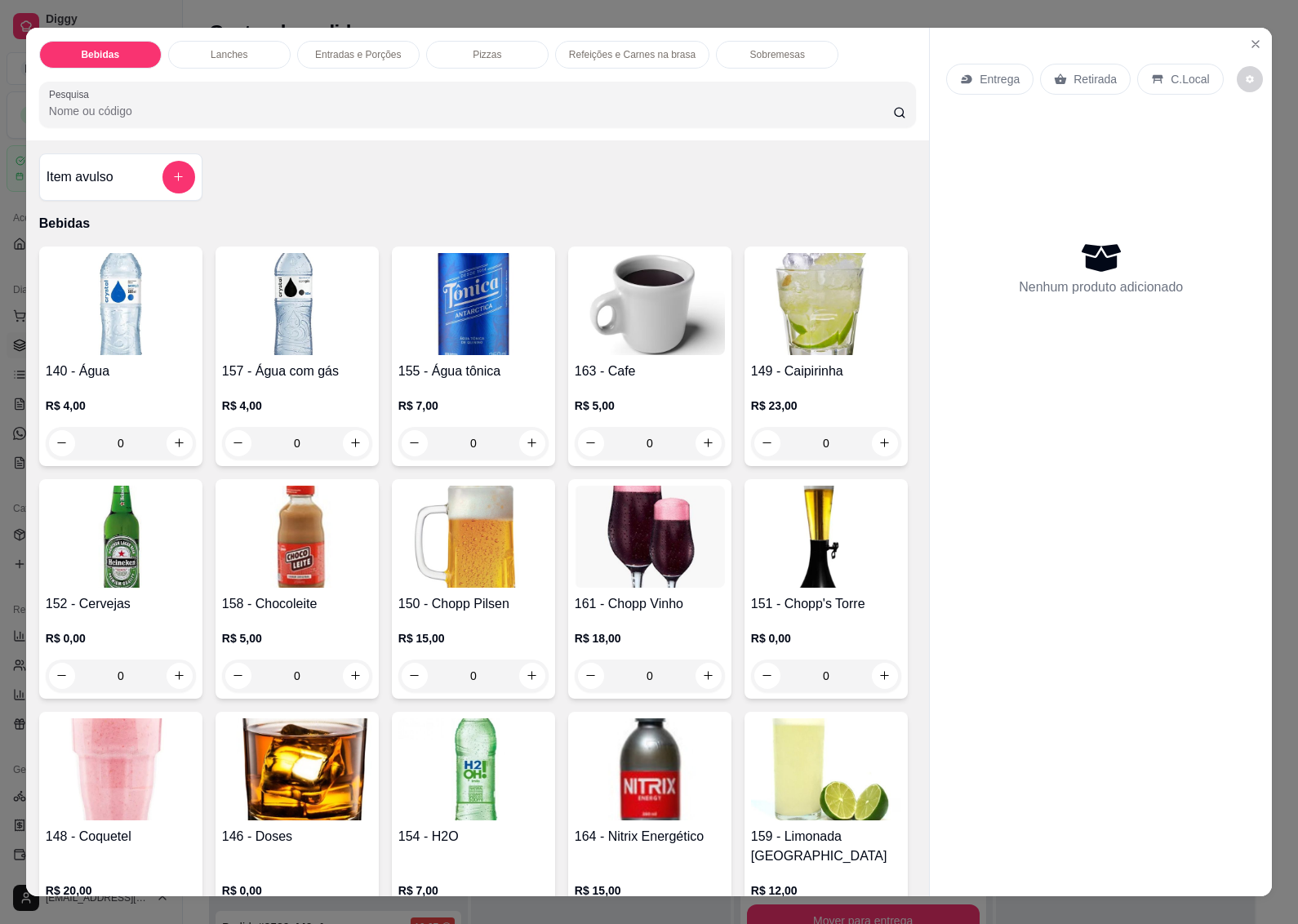
click at [985, 64] on div "Entrega" at bounding box center [989, 79] width 87 height 31
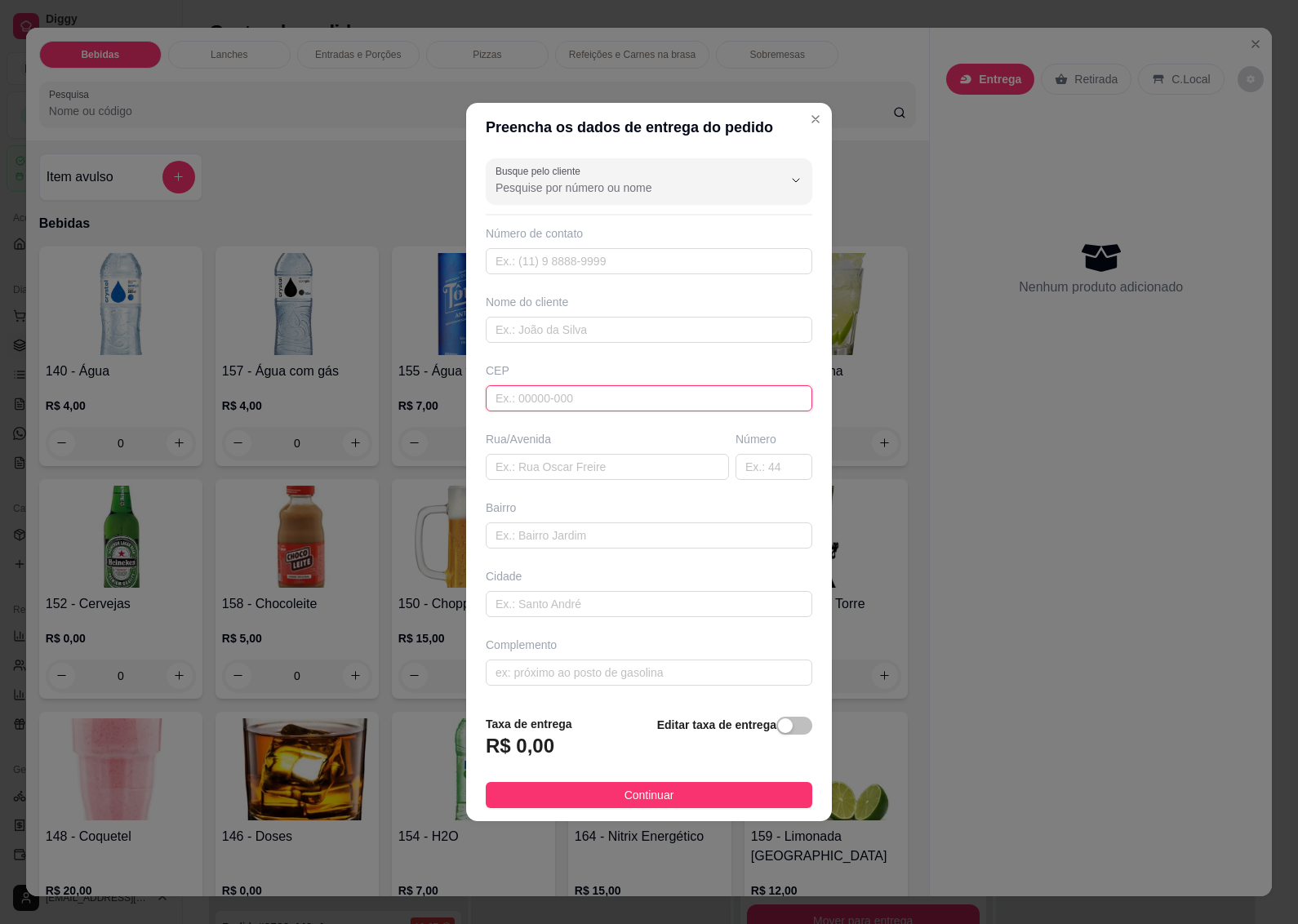
click at [549, 387] on input "text" at bounding box center [649, 399] width 327 height 27
click at [541, 405] on input "text" at bounding box center [649, 399] width 327 height 27
type input "89074700"
type input "Rua [PERSON_NAME]"
type input "Testo Salto"
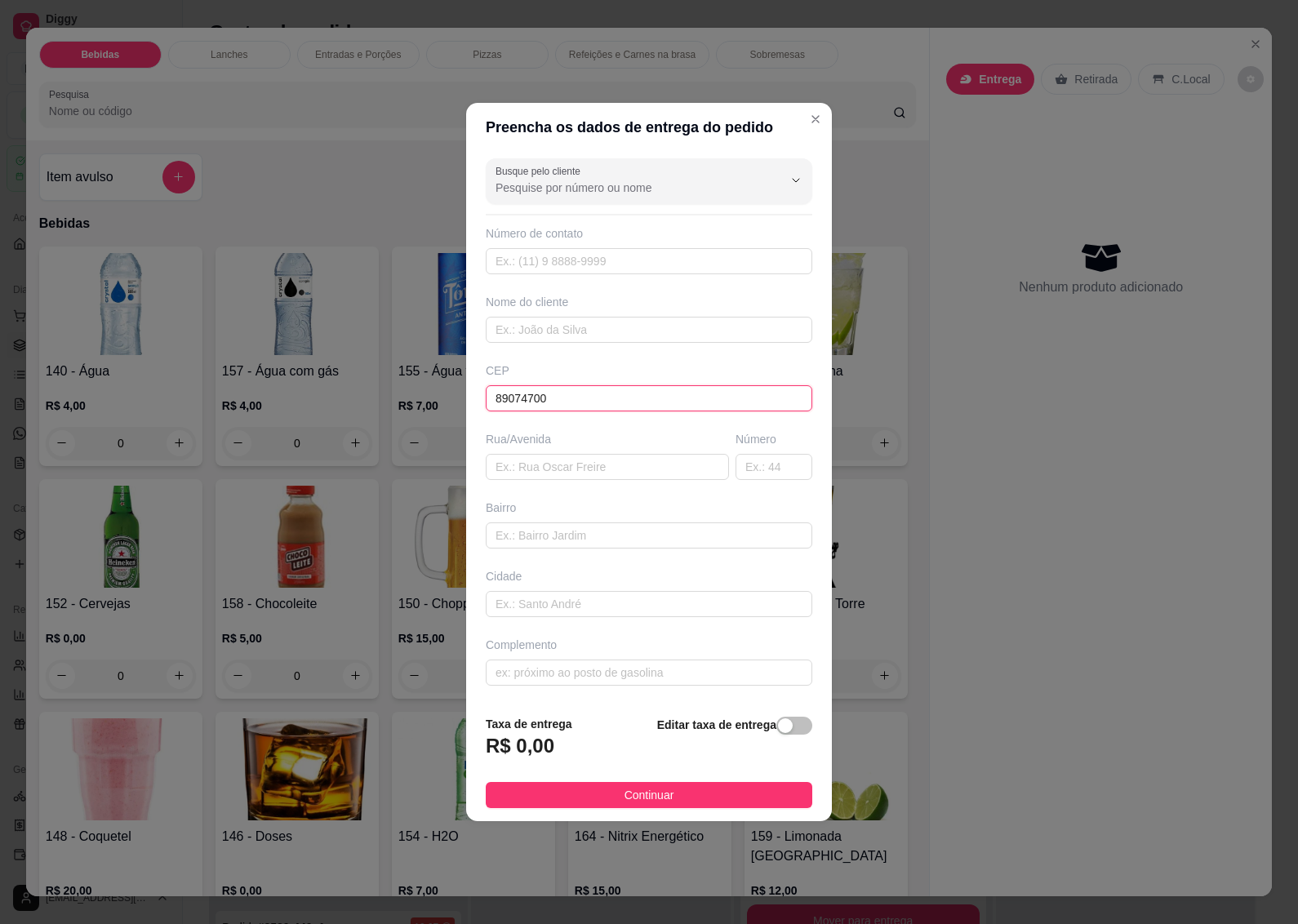
type input "Blumenau"
type input "89074700"
click at [748, 474] on input "text" at bounding box center [773, 467] width 77 height 27
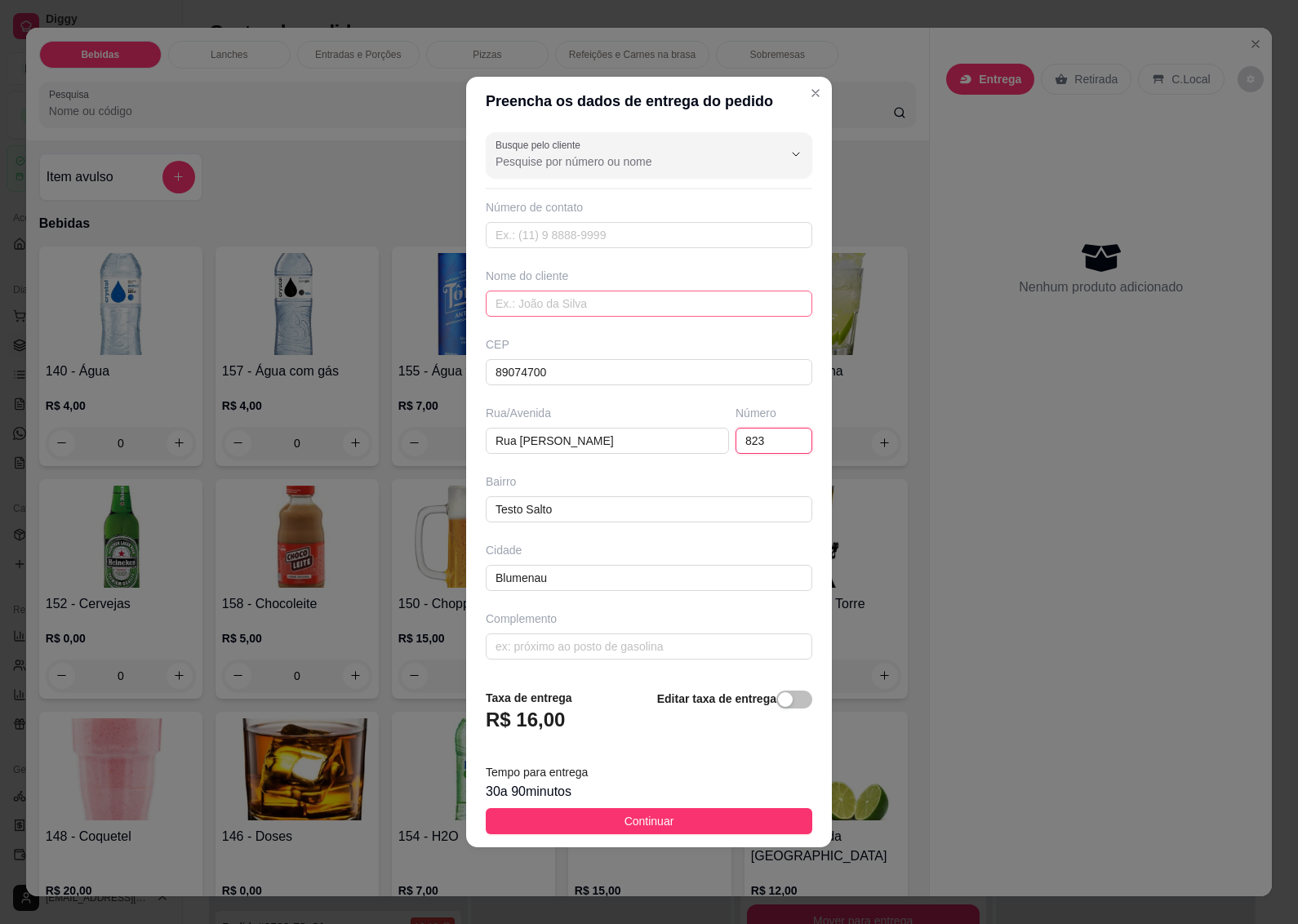
type input "823"
click at [570, 306] on input "text" at bounding box center [649, 304] width 327 height 27
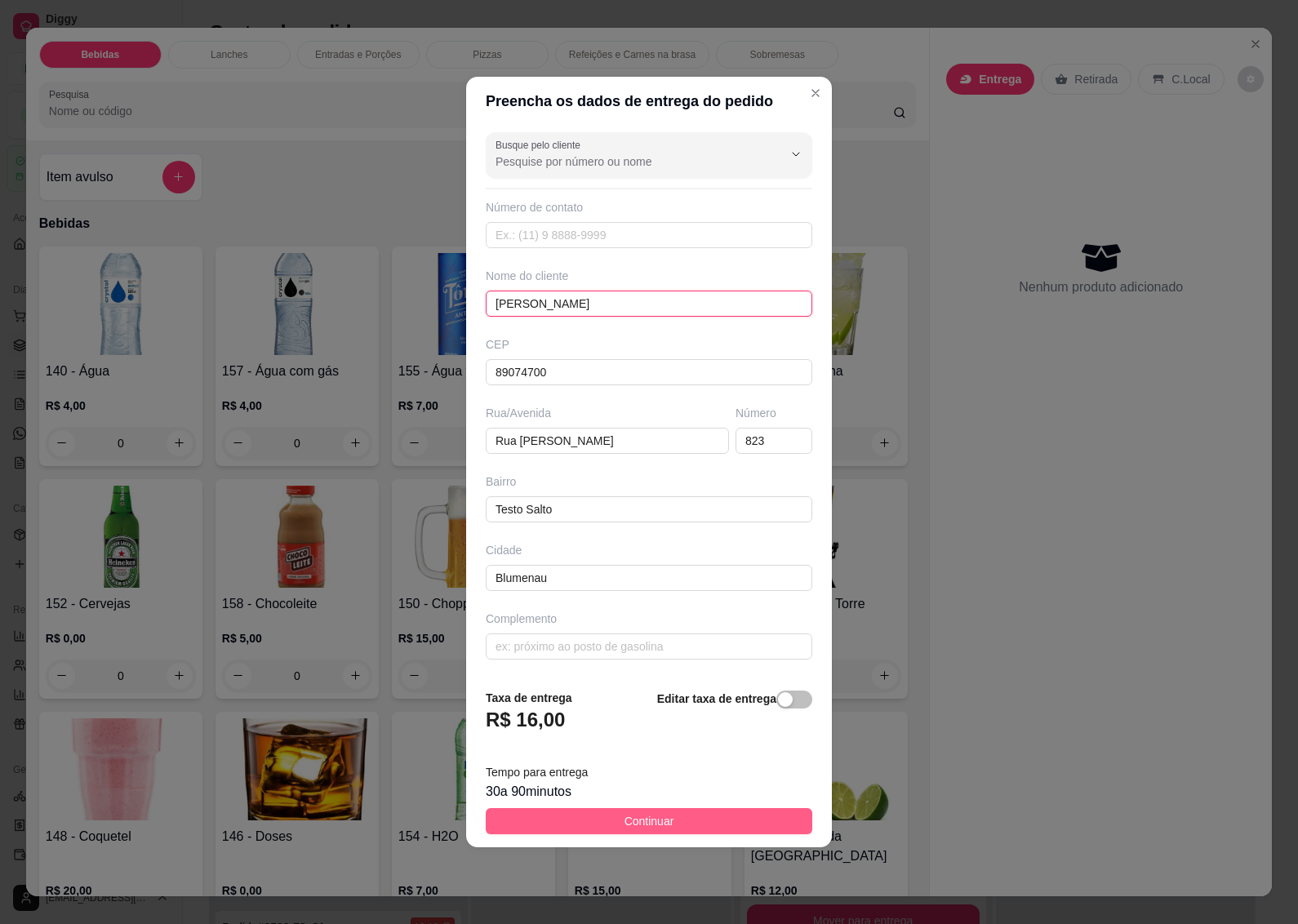
type input "[PERSON_NAME]"
click at [670, 817] on button "Continuar" at bounding box center [649, 821] width 327 height 27
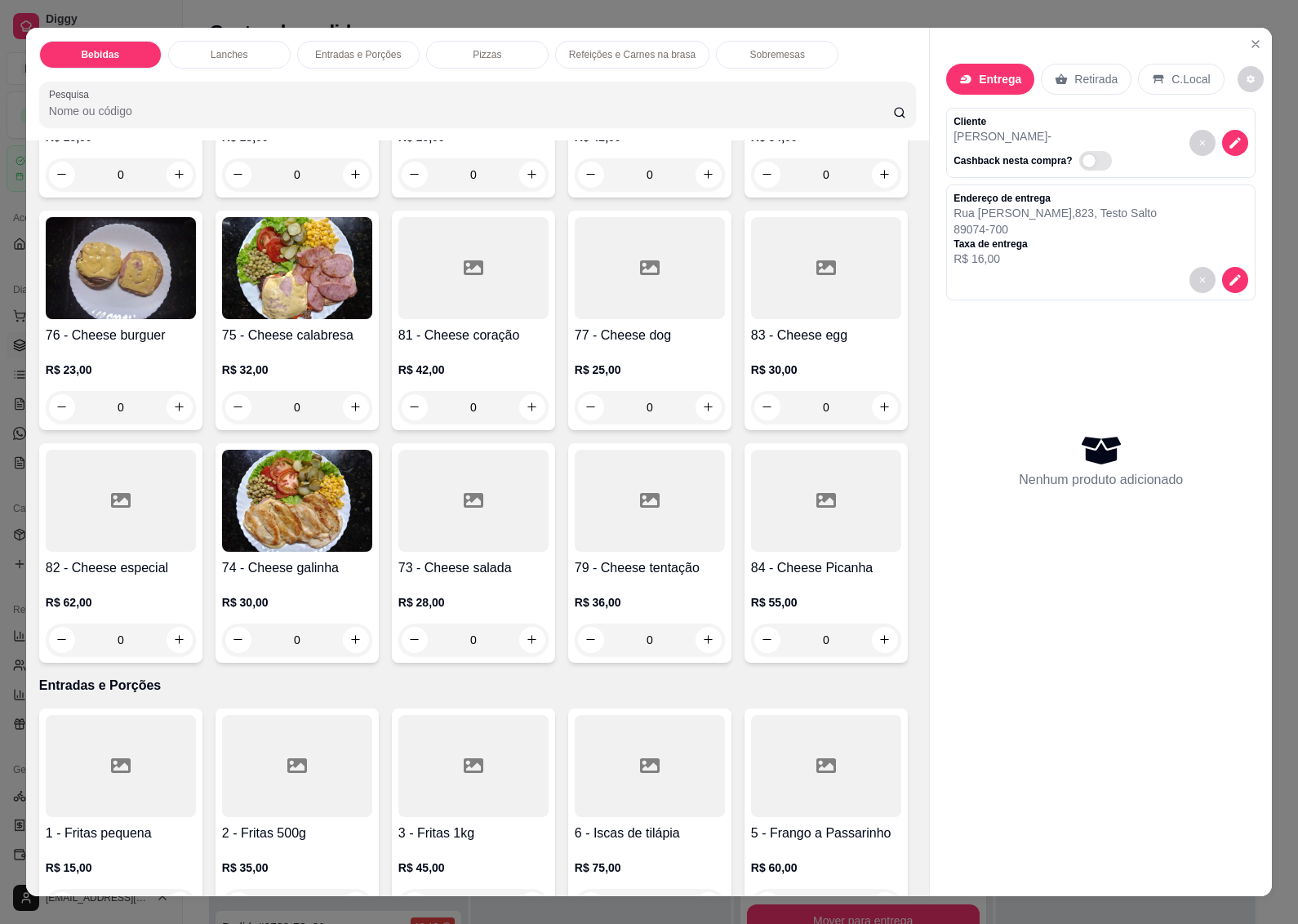
scroll to position [2041, 0]
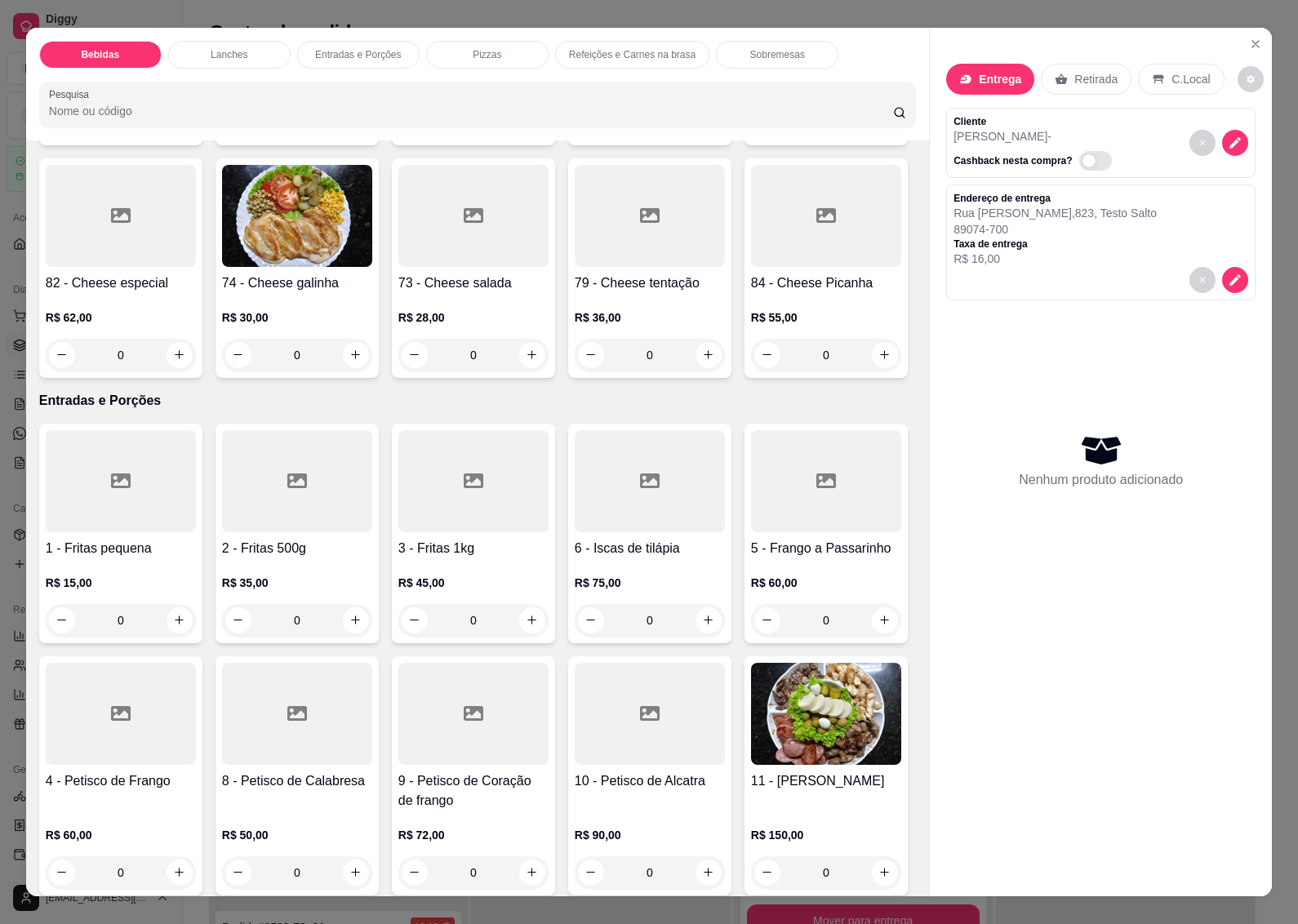
click at [372, 267] on img at bounding box center [297, 216] width 150 height 102
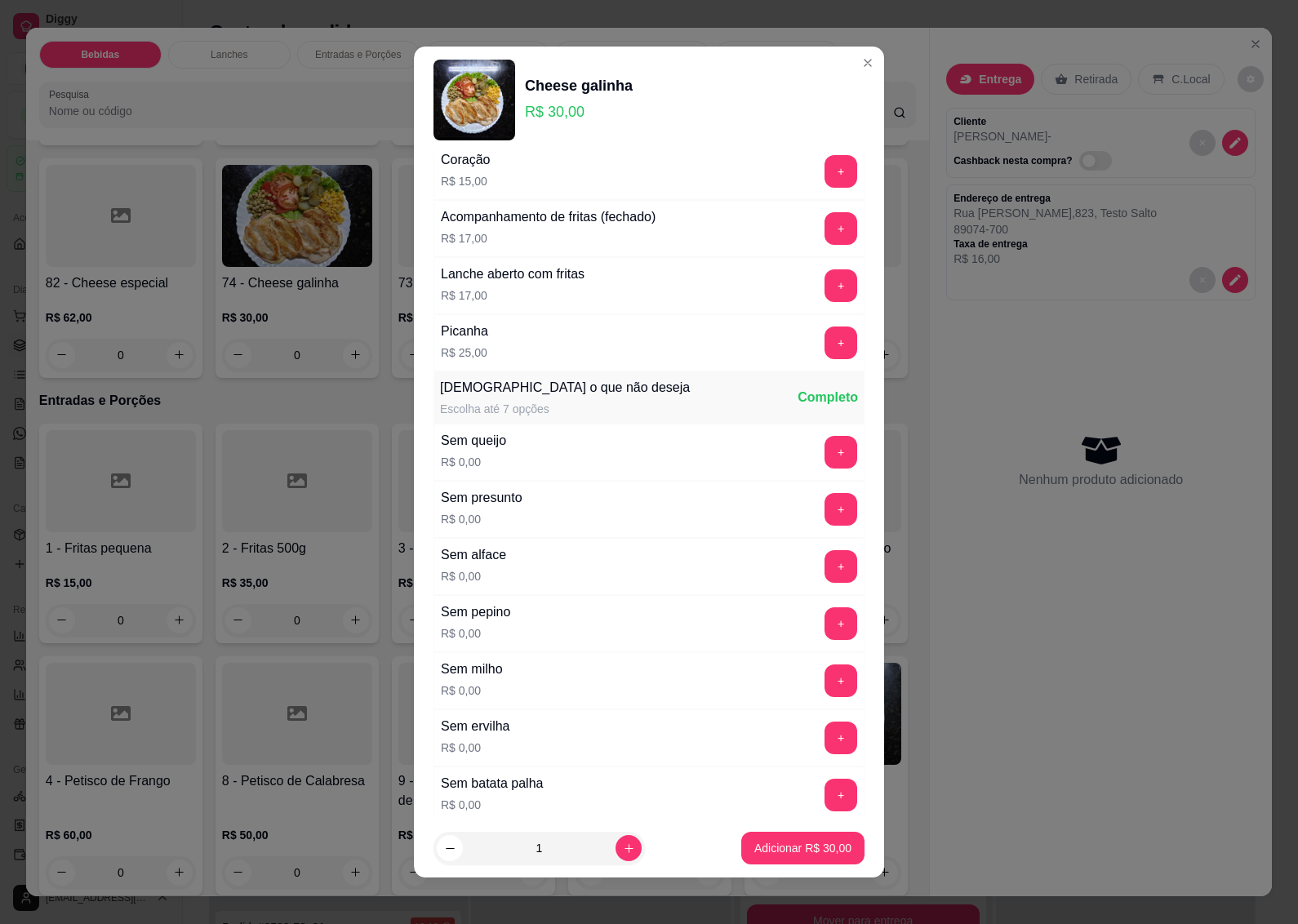
scroll to position [817, 0]
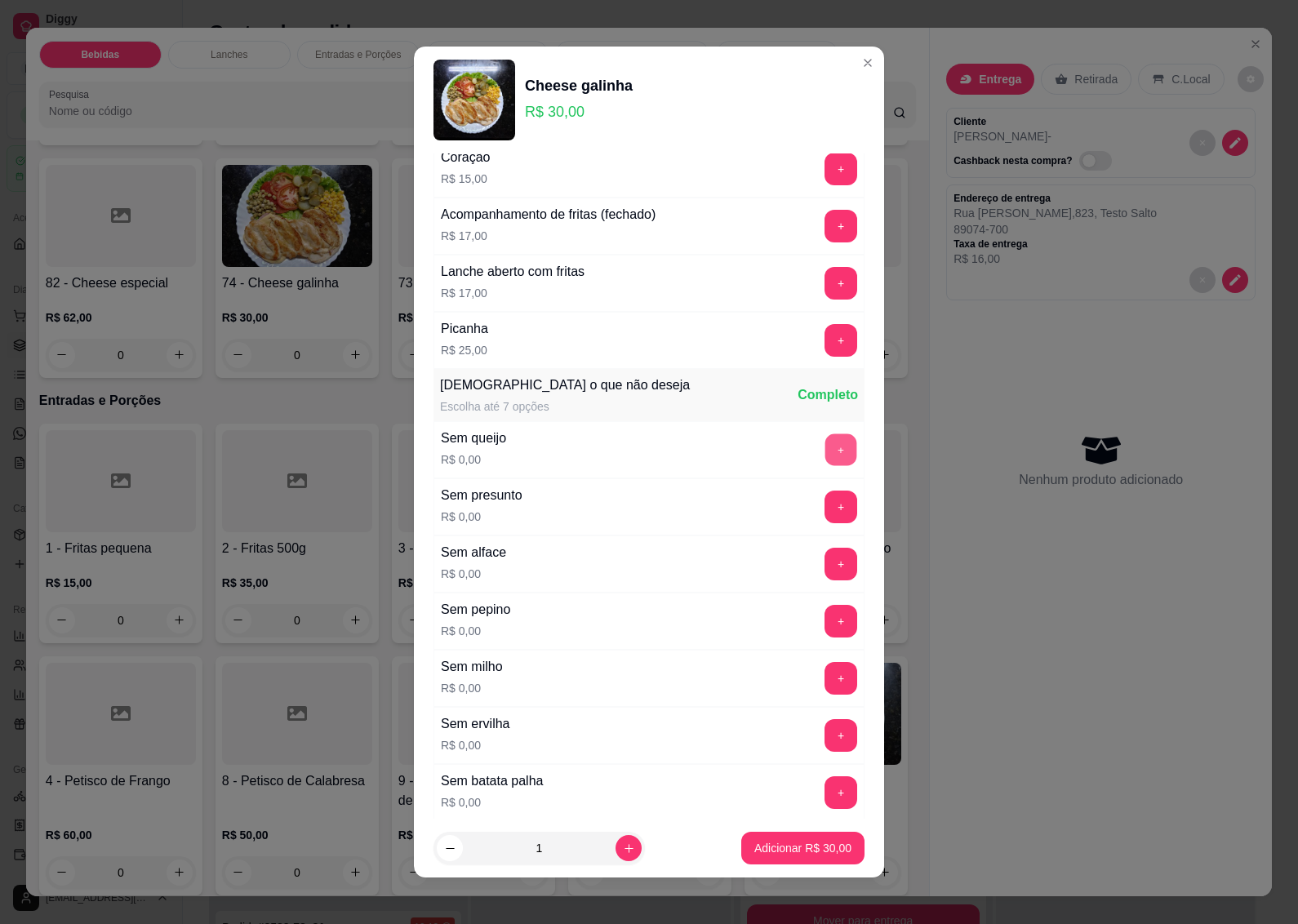
click at [825, 449] on button "+" at bounding box center [841, 450] width 32 height 32
click at [825, 748] on button "+" at bounding box center [841, 736] width 32 height 32
click at [767, 841] on p "Adicionar R$ 30,00" at bounding box center [802, 847] width 97 height 16
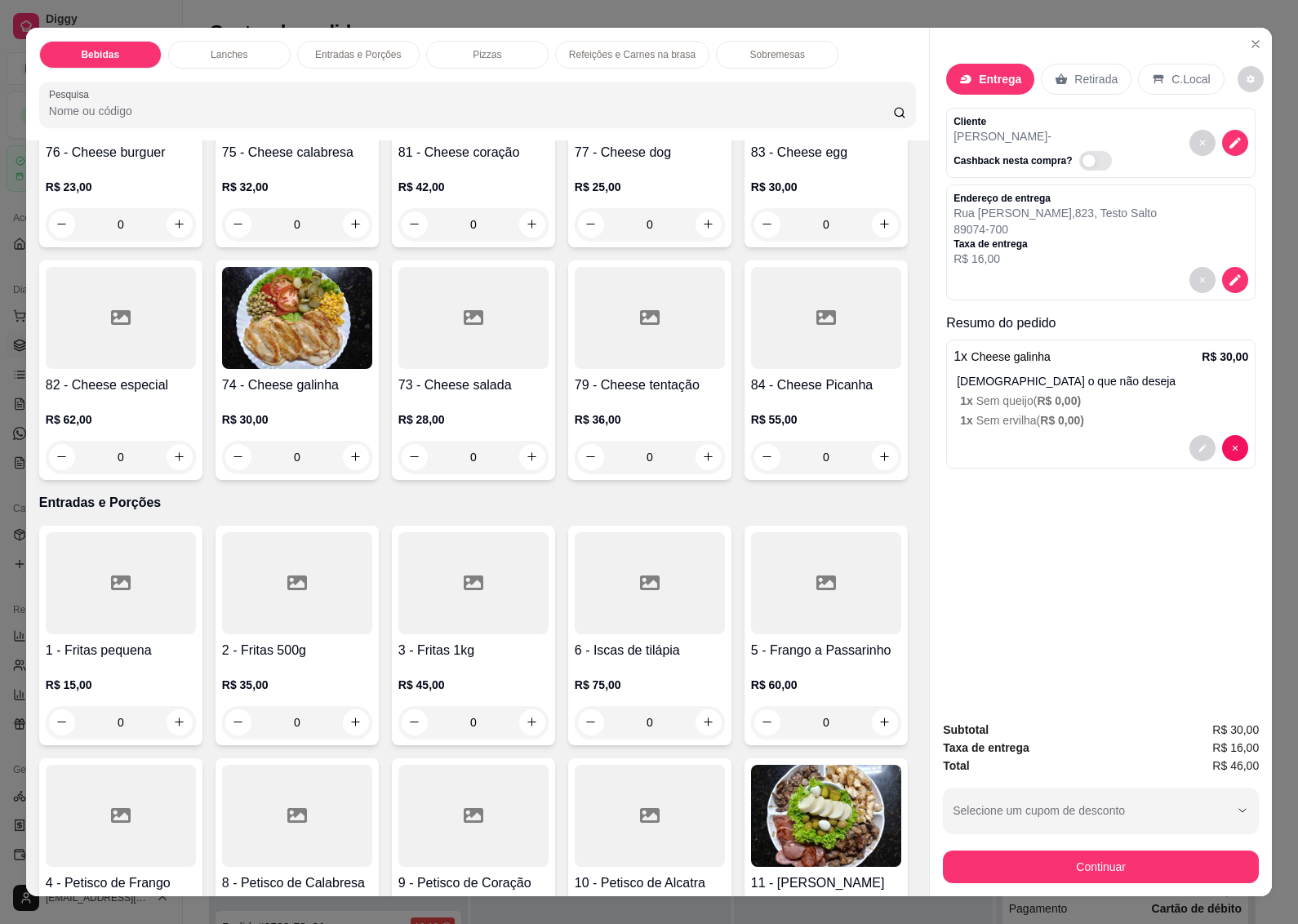
scroll to position [1837, 0]
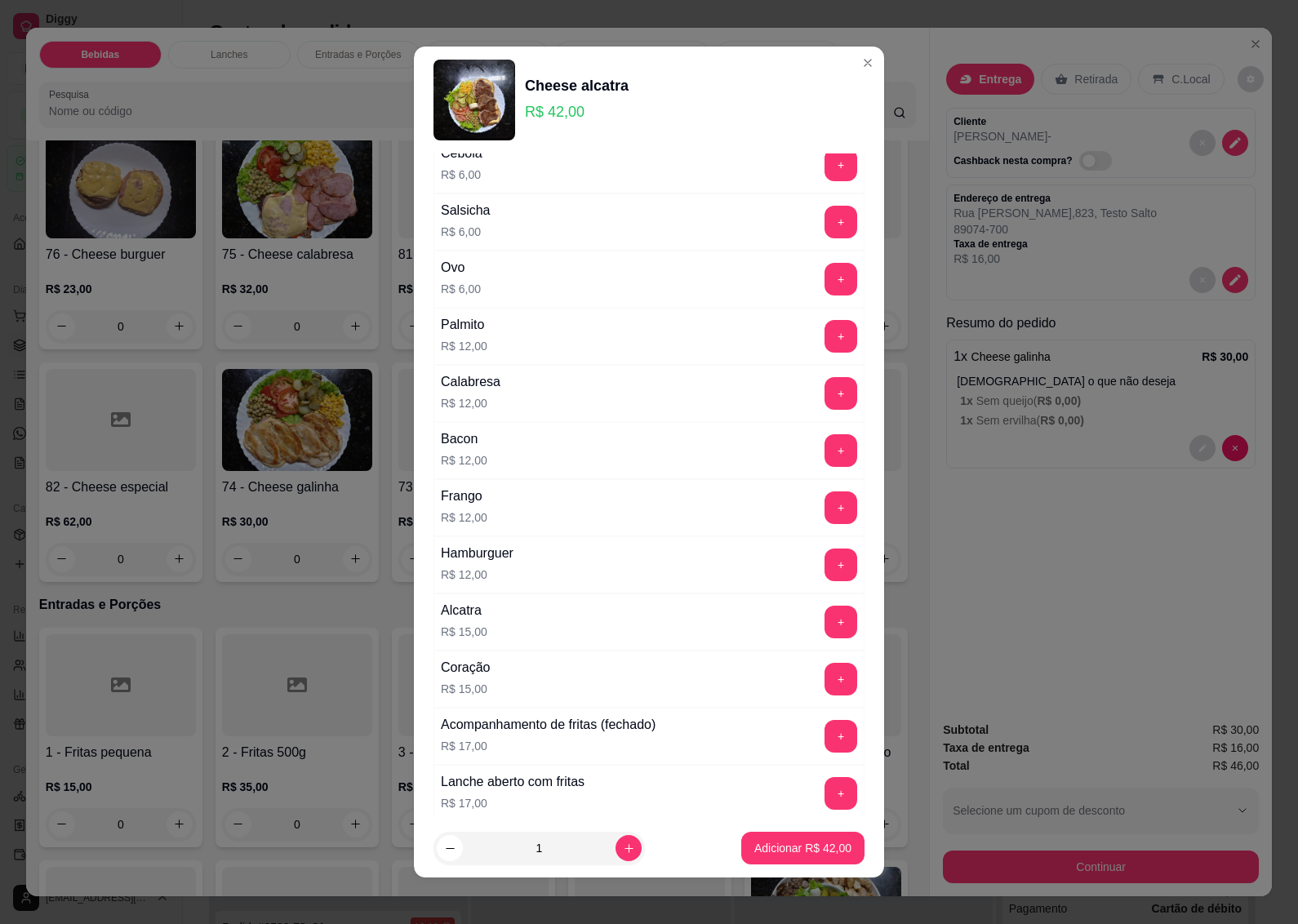
scroll to position [613, 0]
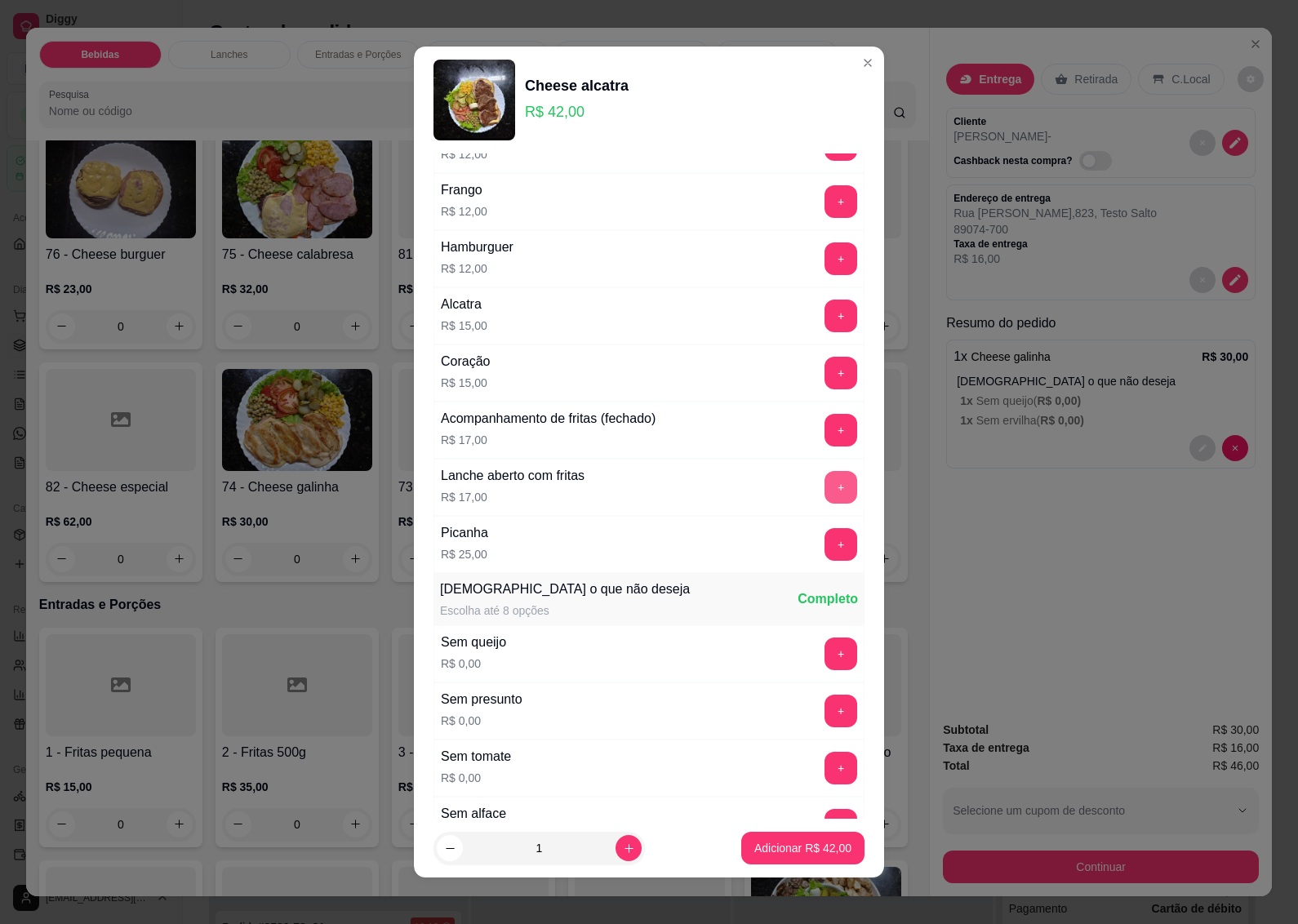
click at [824, 491] on button "+" at bounding box center [840, 487] width 32 height 32
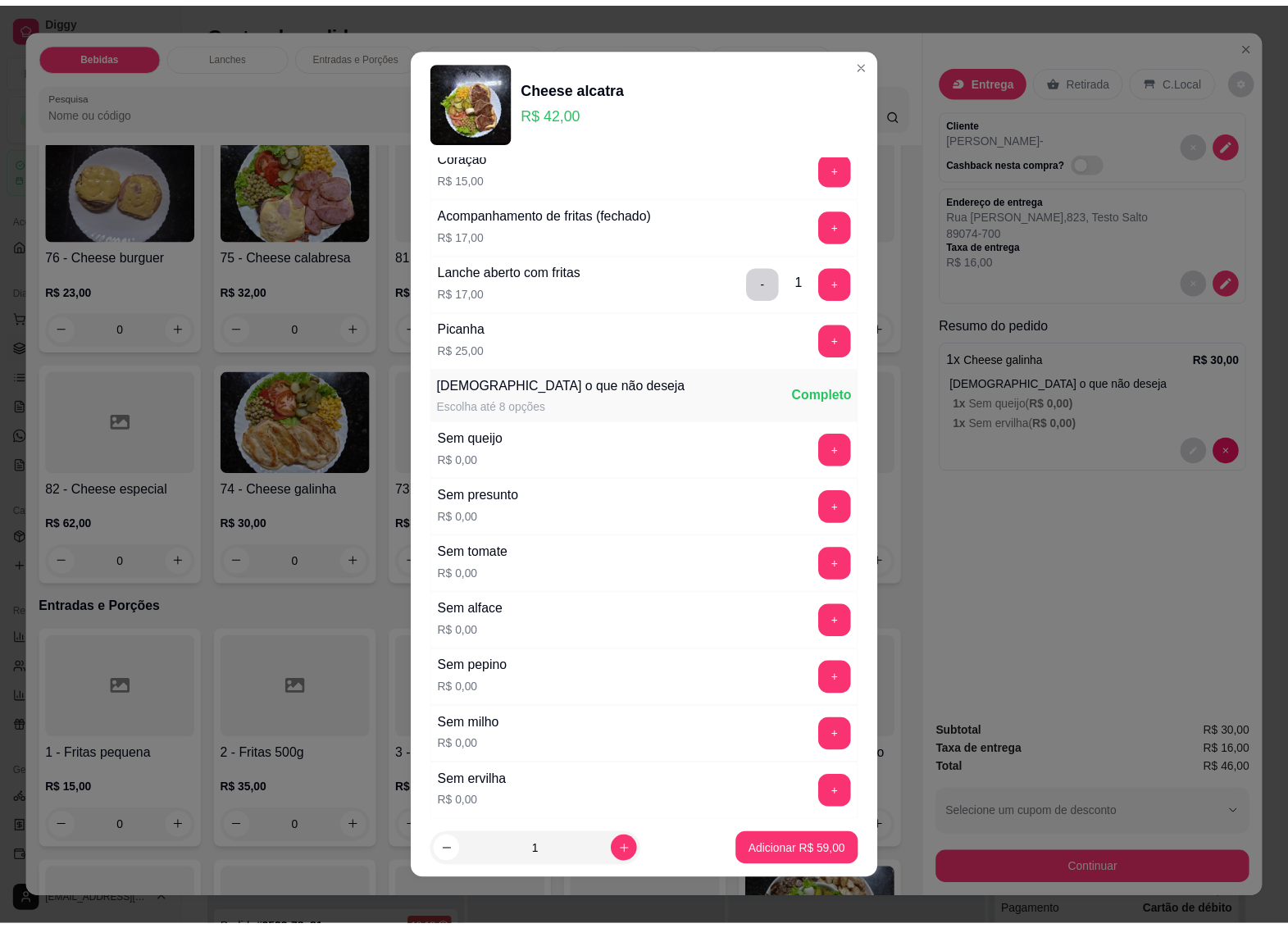
scroll to position [1011, 0]
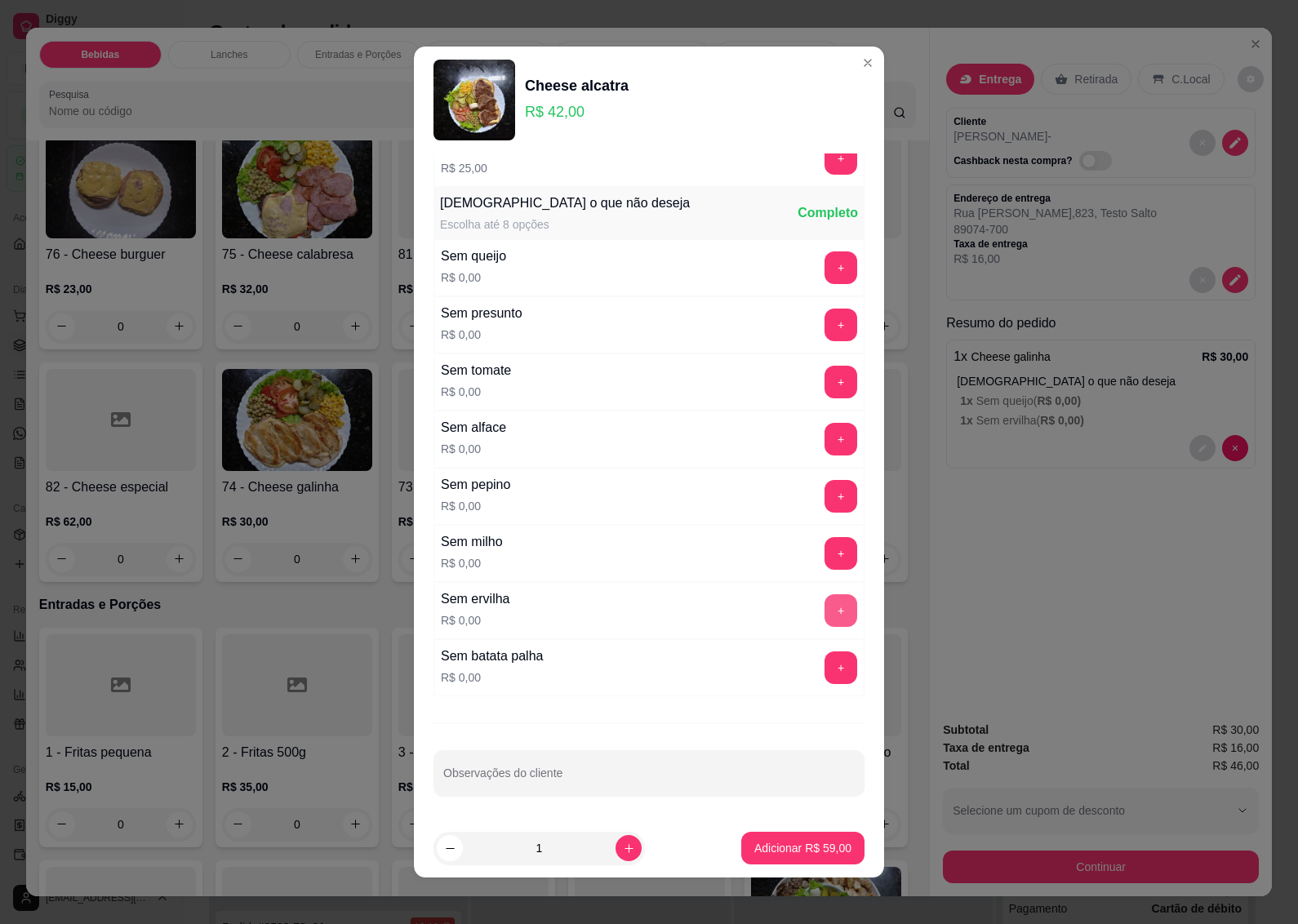
click at [824, 601] on button "+" at bounding box center [840, 611] width 32 height 32
click at [783, 847] on p "Adicionar R$ 59,00" at bounding box center [803, 848] width 95 height 15
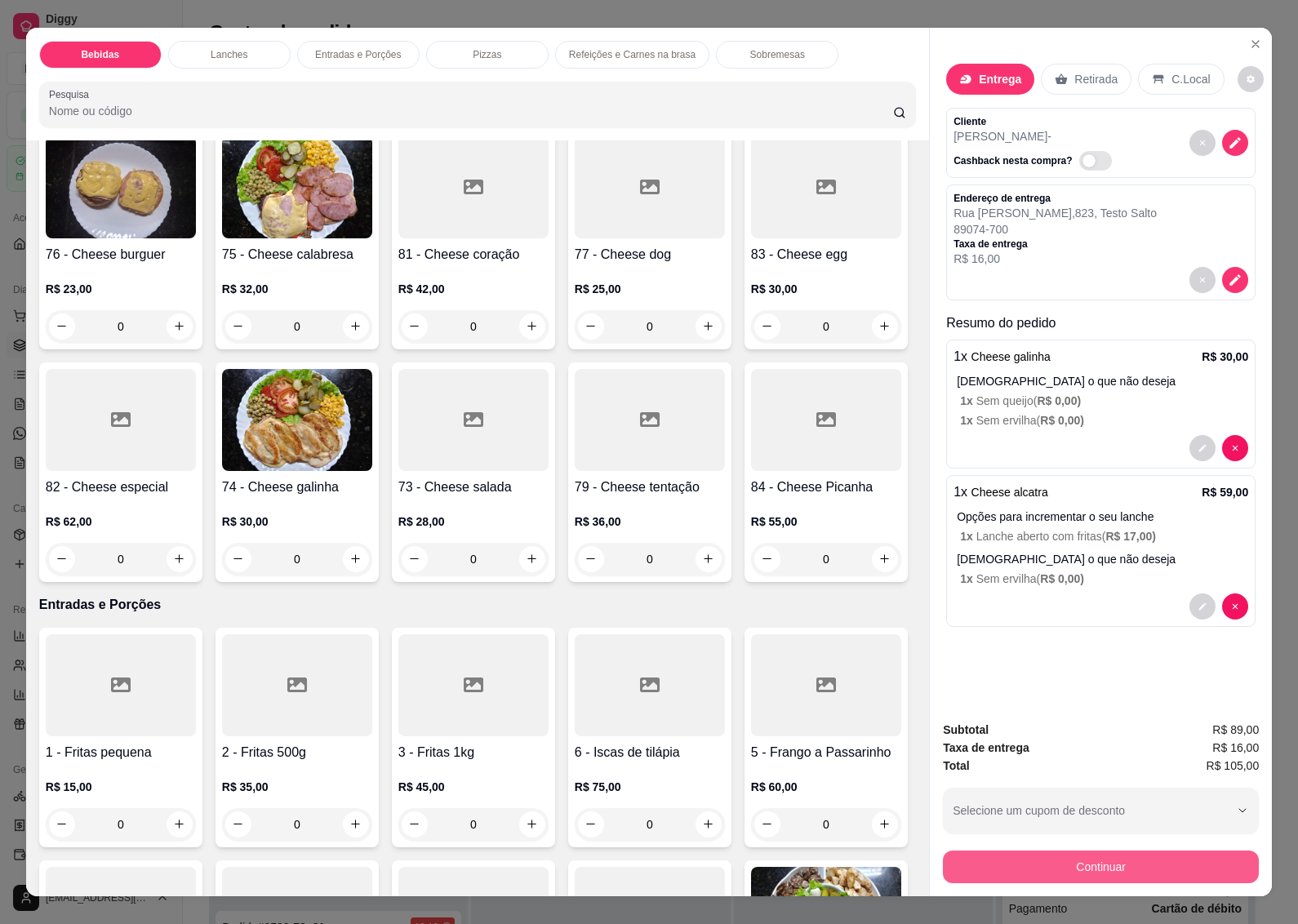
click at [1023, 854] on button "Continuar" at bounding box center [1100, 867] width 316 height 32
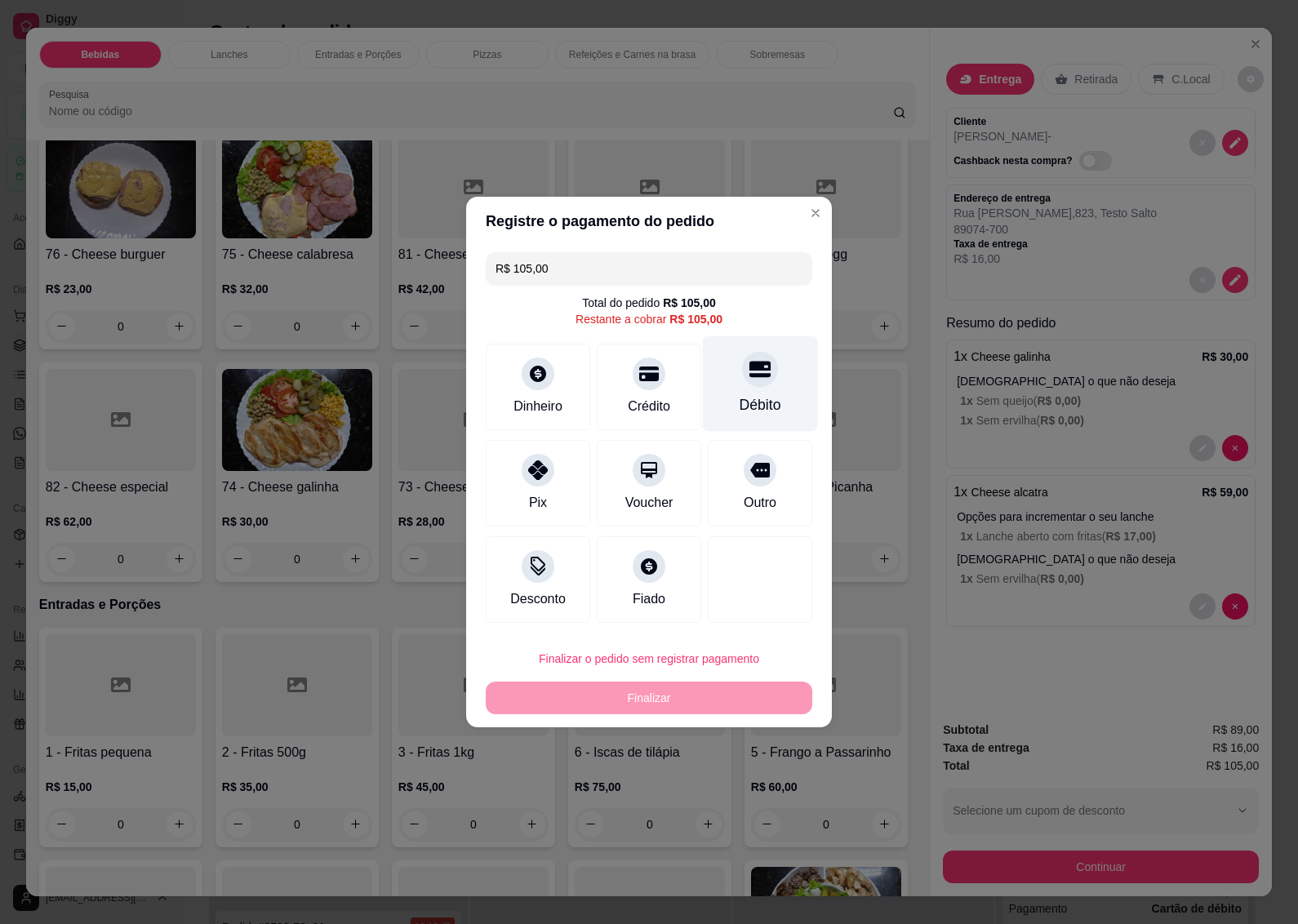
click at [740, 394] on div "Débito" at bounding box center [761, 405] width 42 height 21
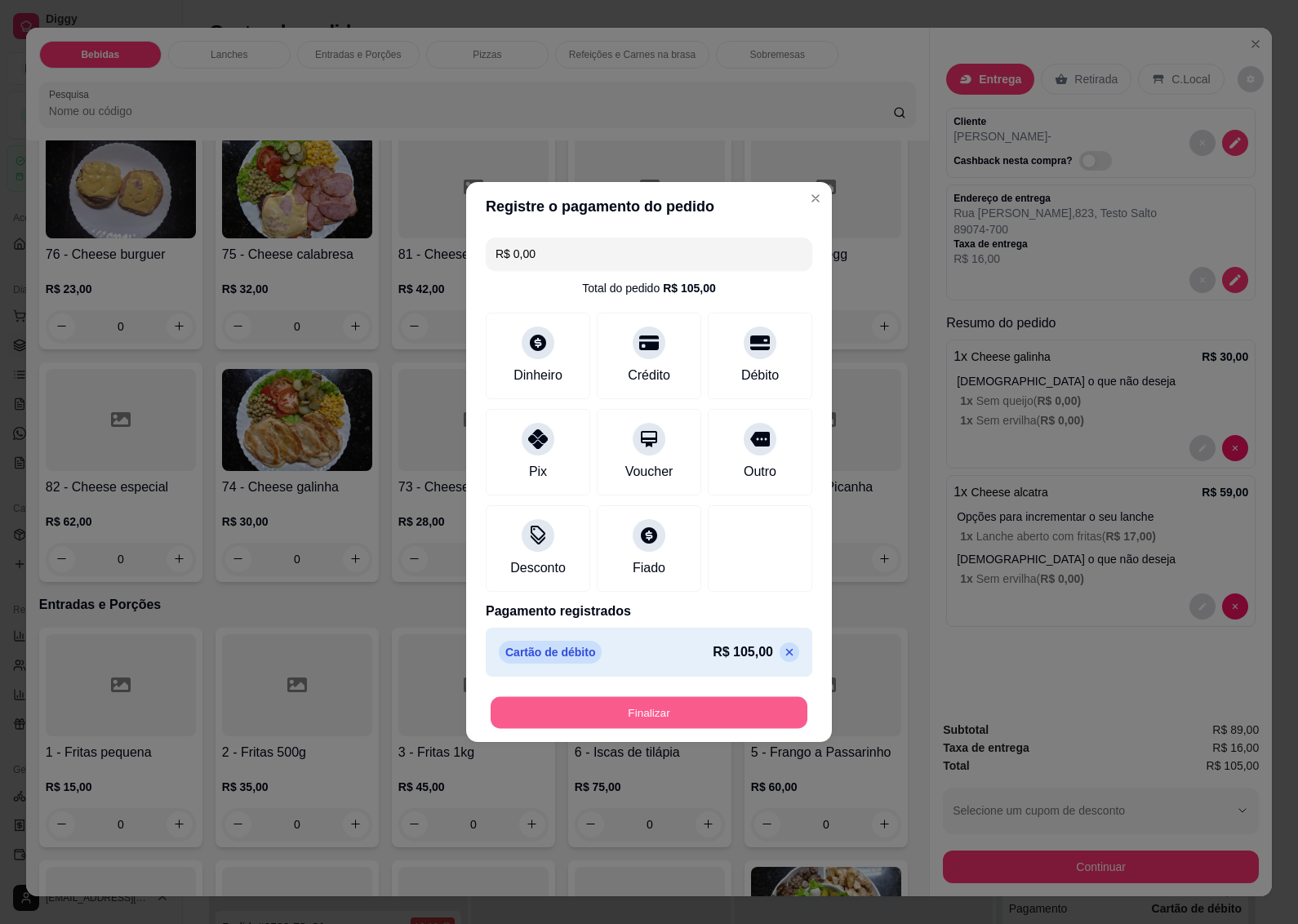
click at [627, 712] on button "Finalizar" at bounding box center [649, 713] width 316 height 32
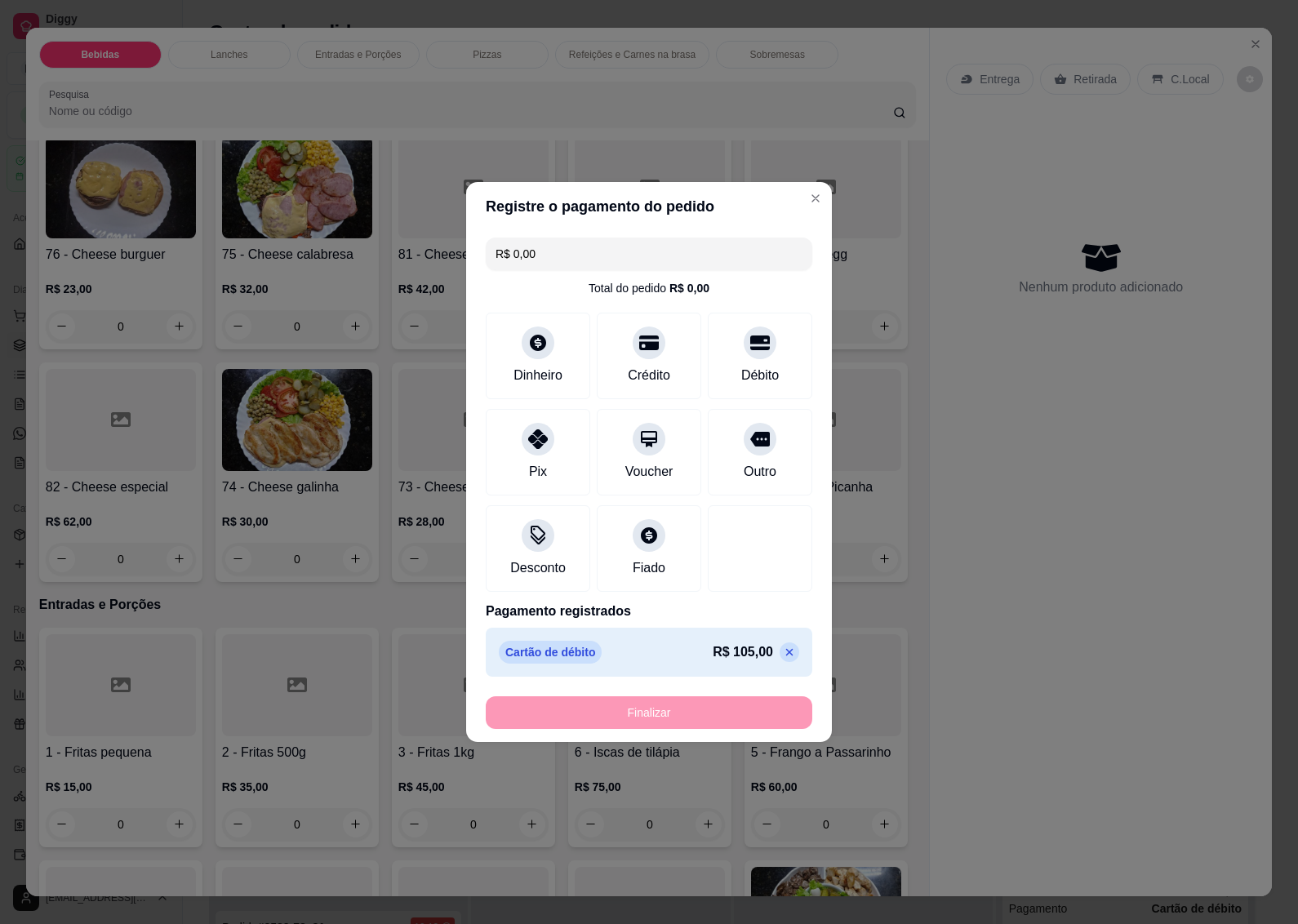
type input "-R$ 105,00"
